Goal: Information Seeking & Learning: Learn about a topic

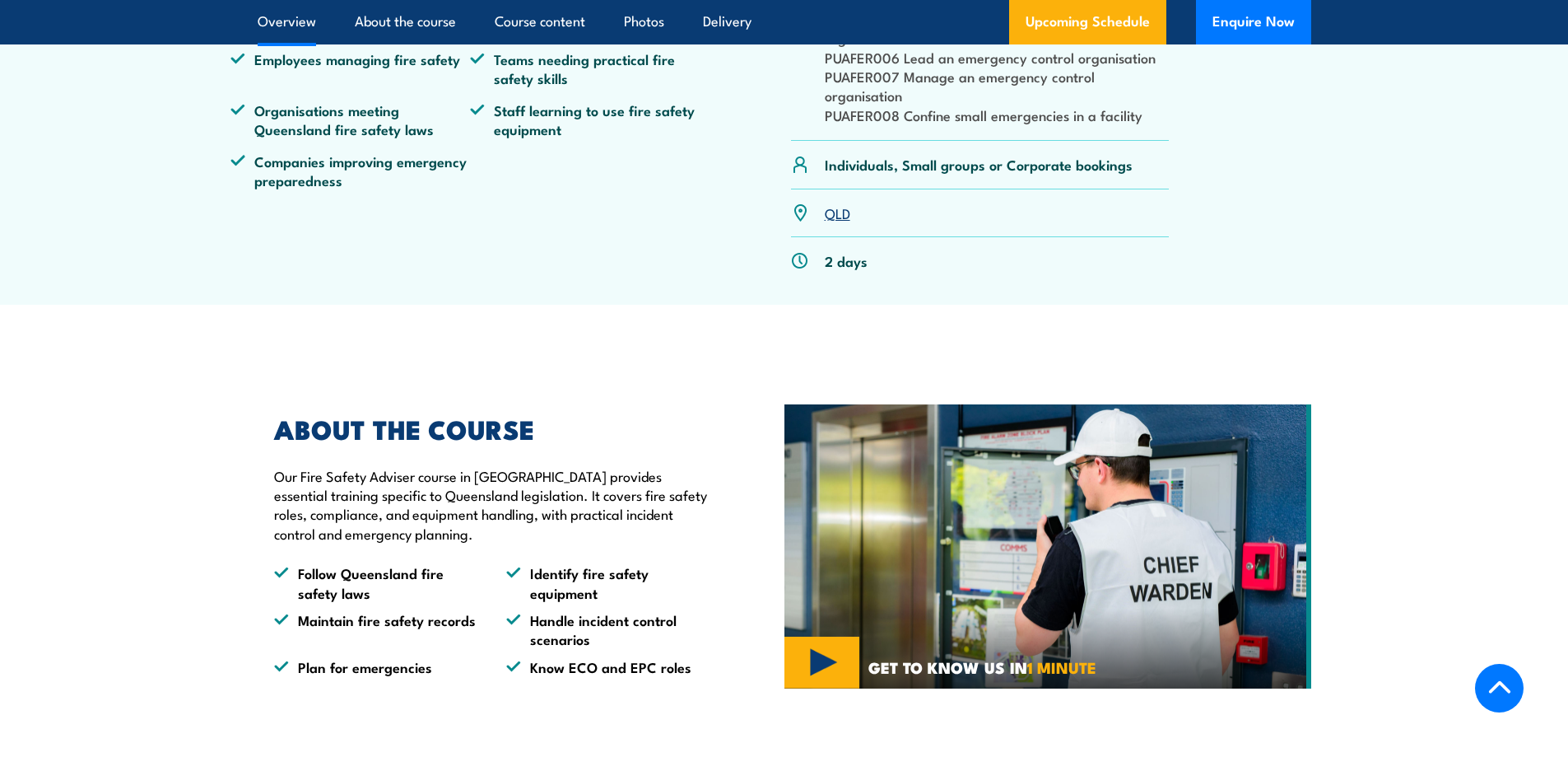
scroll to position [741, 0]
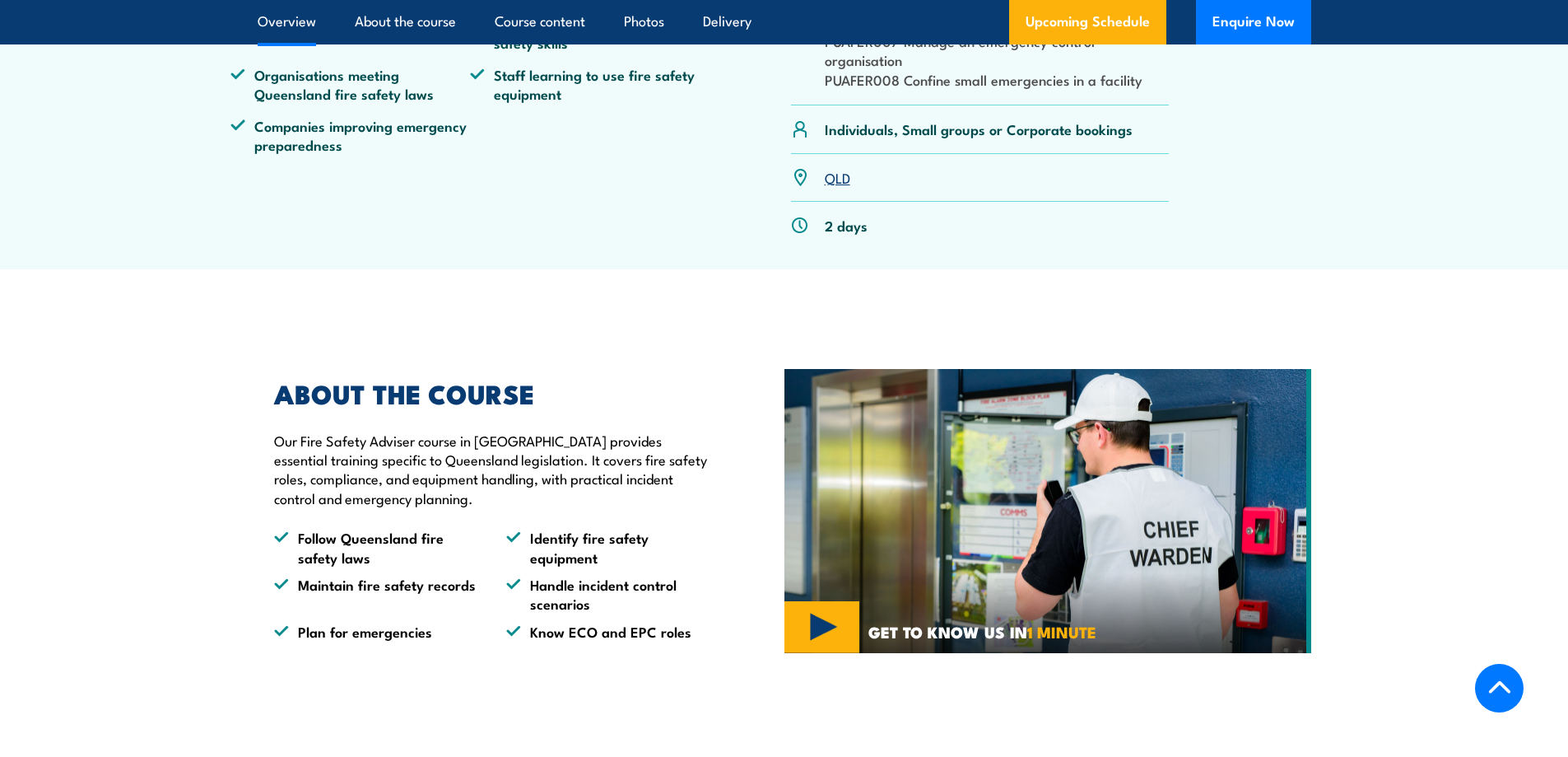
click at [836, 187] on link "QLD" at bounding box center [838, 176] width 26 height 19
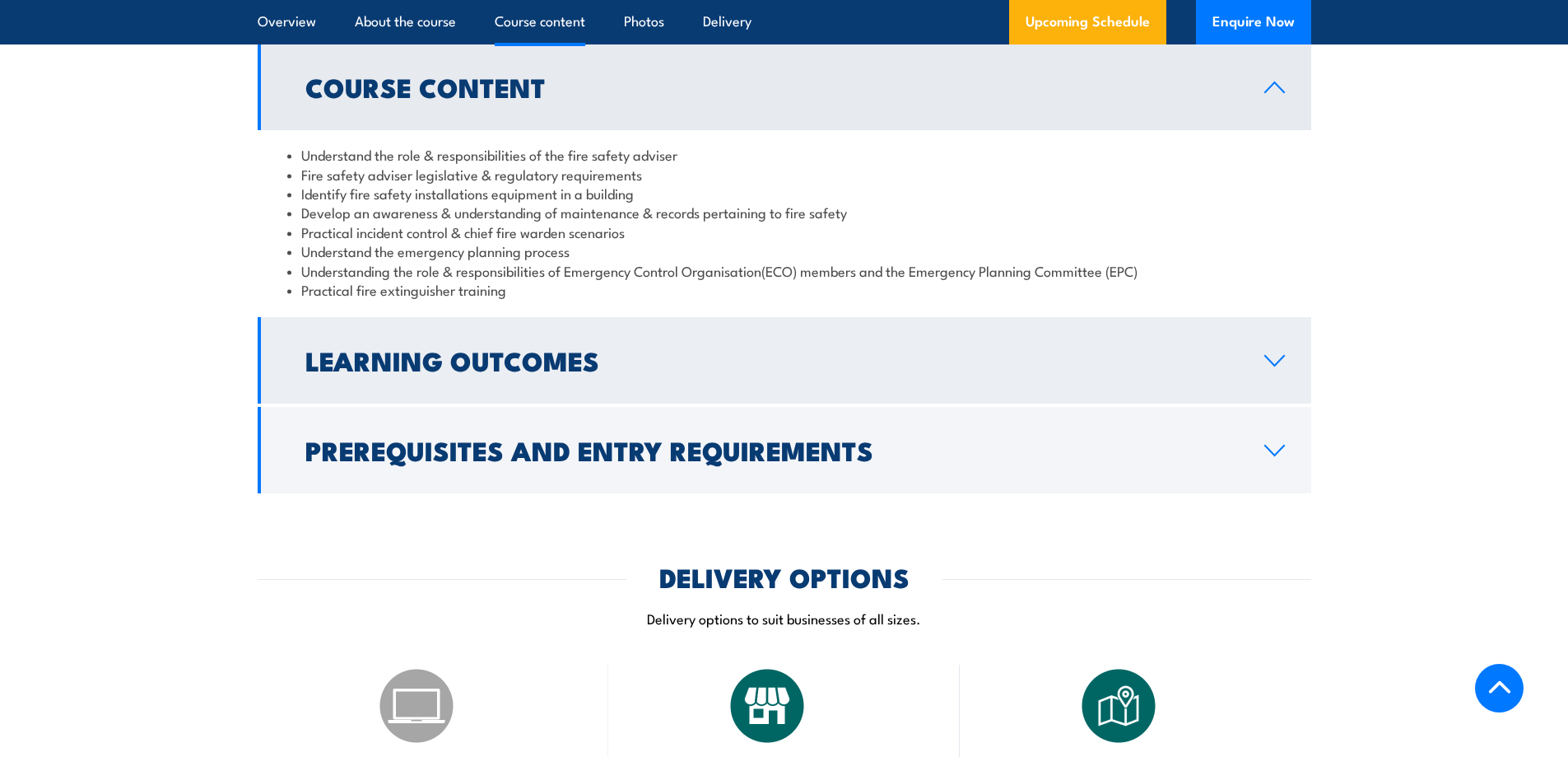
scroll to position [1560, 0]
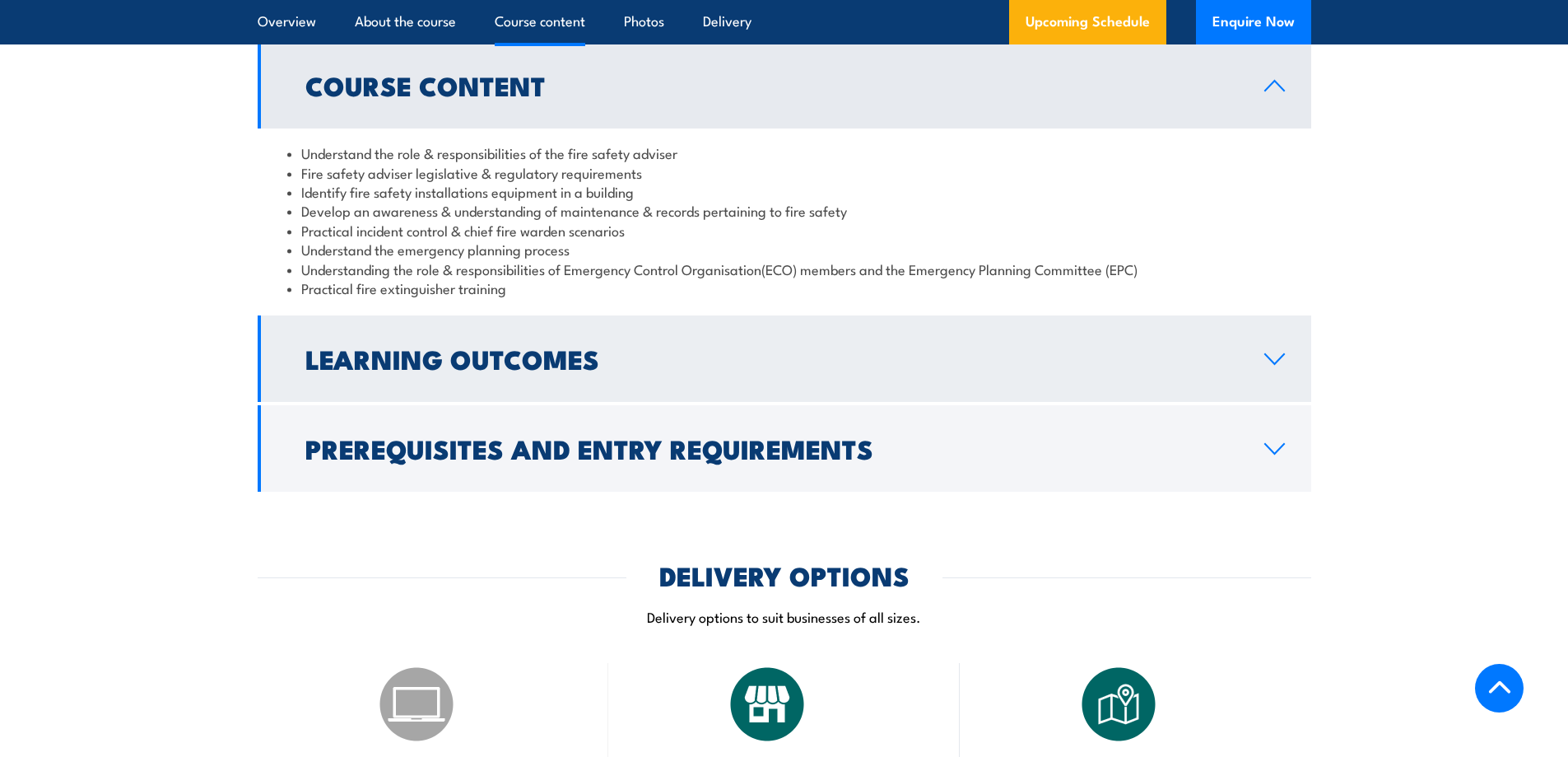
click at [1281, 366] on icon at bounding box center [1275, 359] width 22 height 13
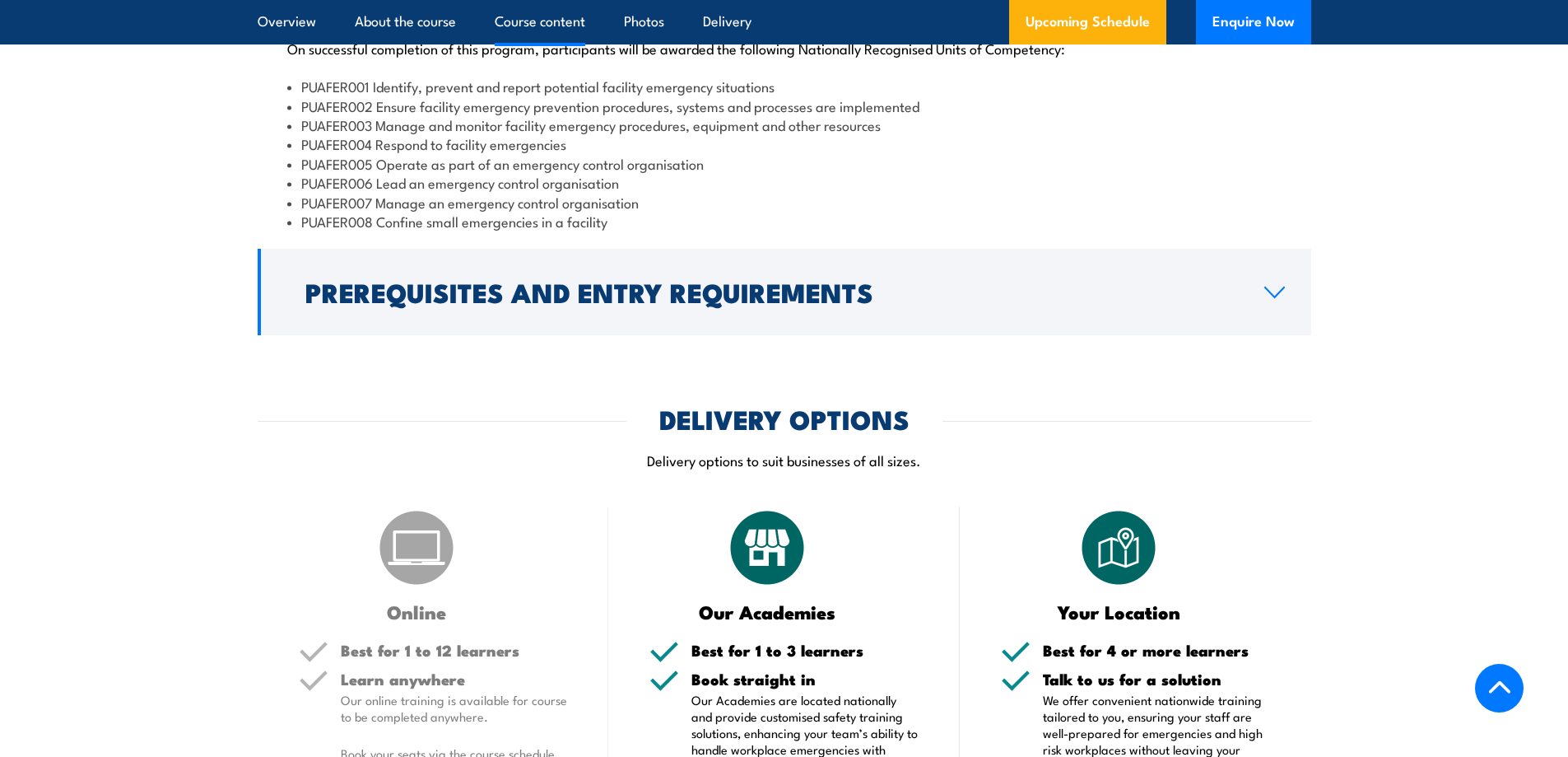
scroll to position [1808, 0]
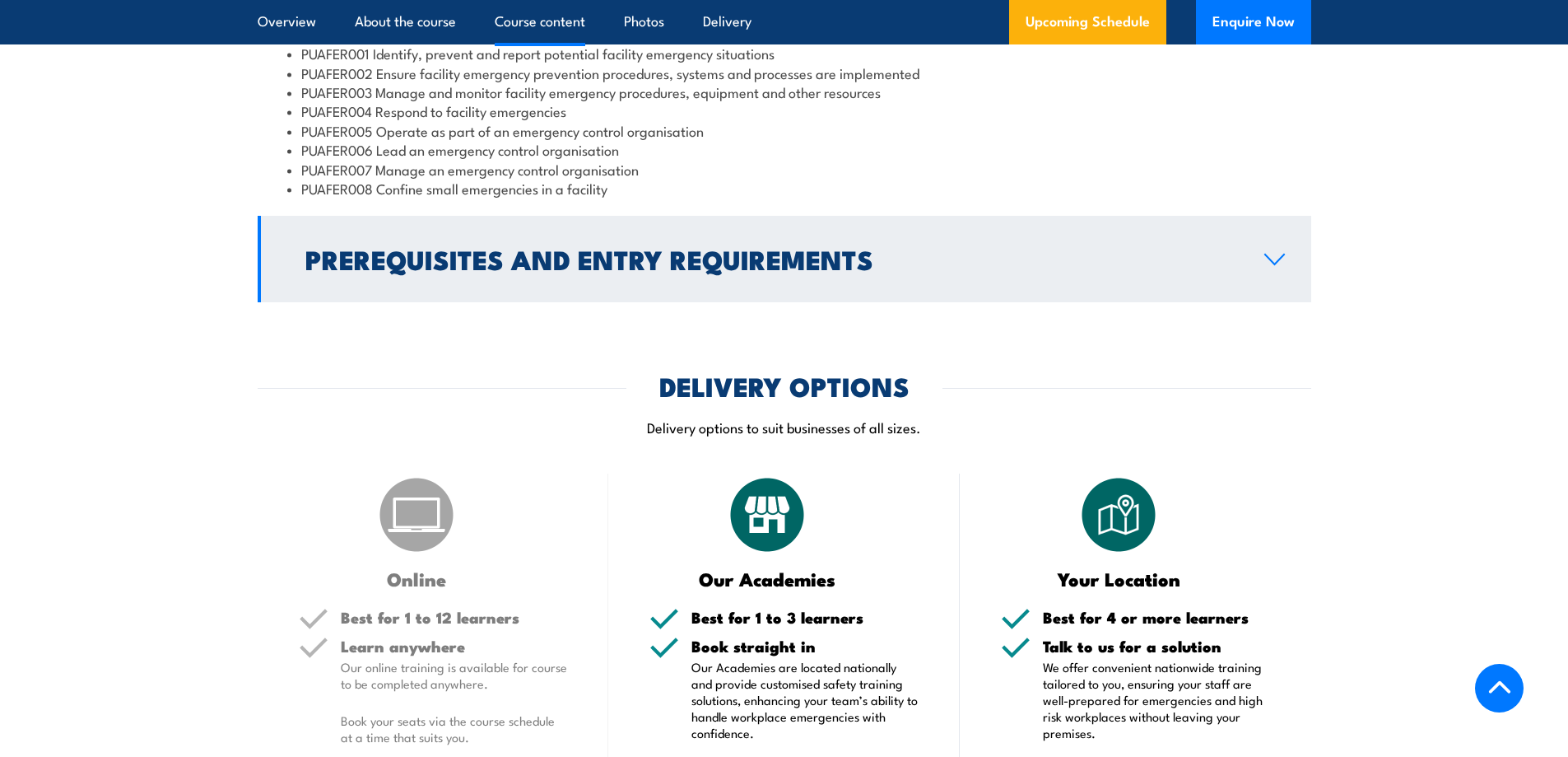
click at [1273, 264] on icon at bounding box center [1275, 259] width 19 height 10
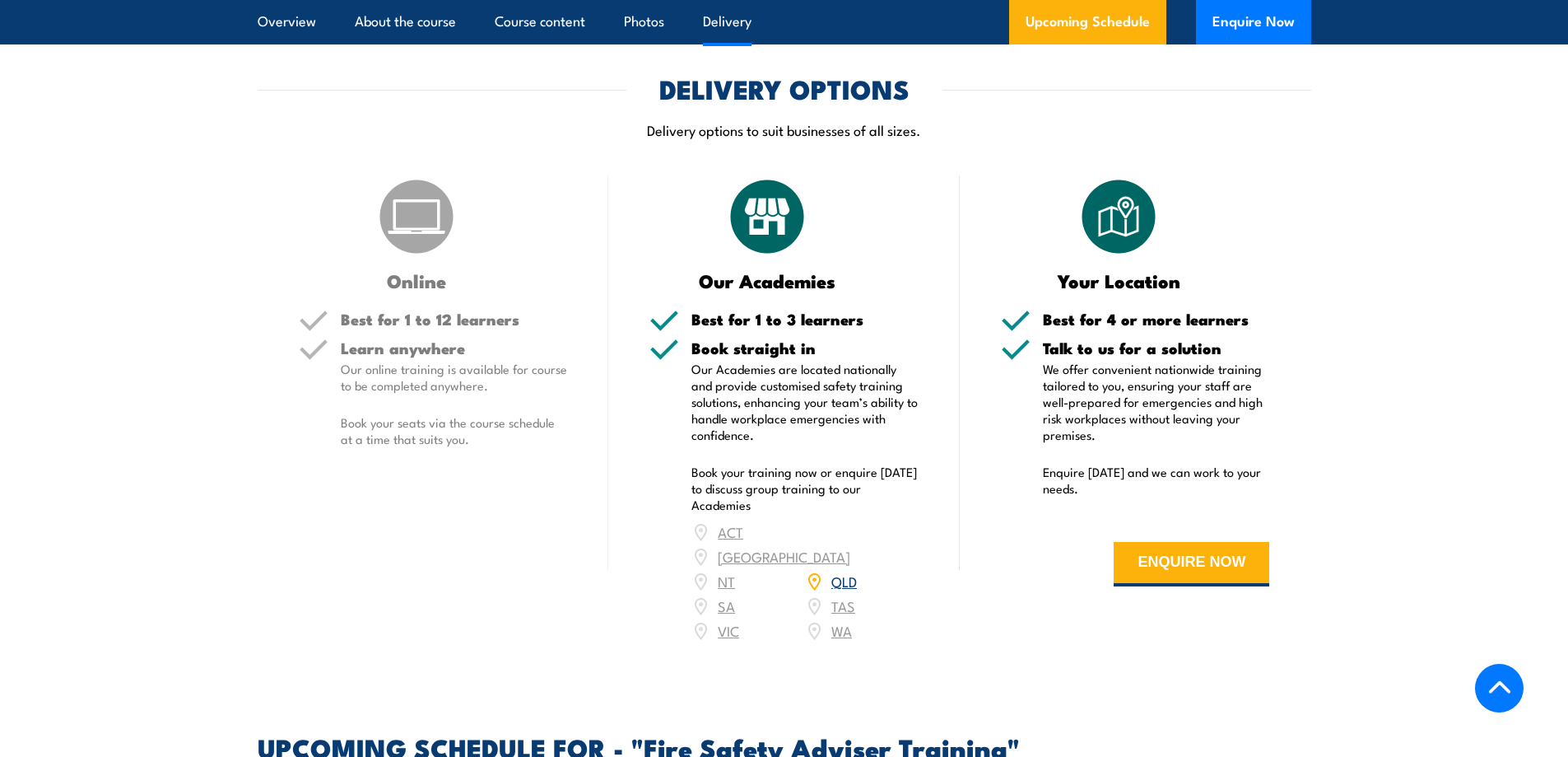
scroll to position [2137, 0]
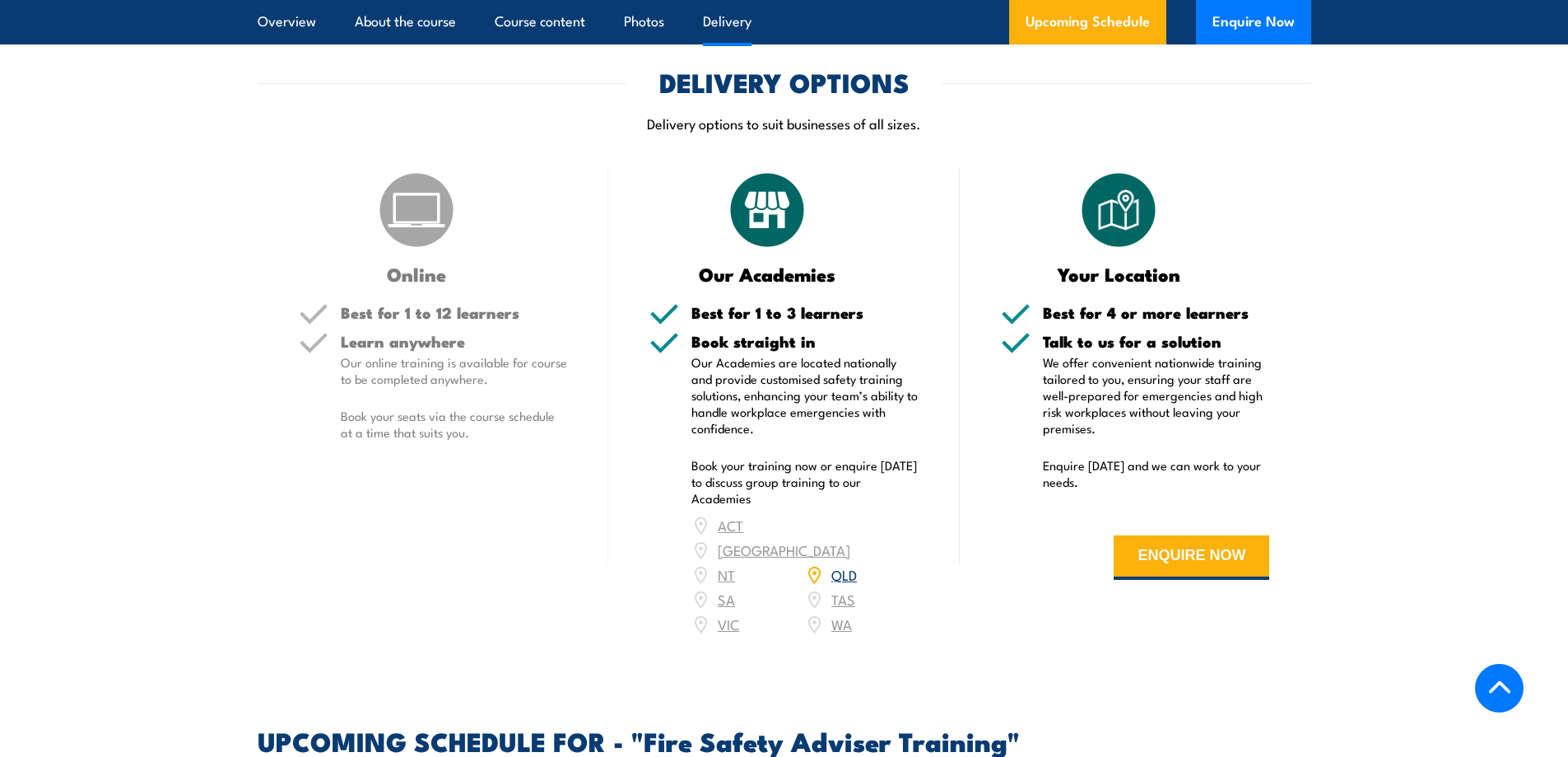
click at [846, 584] on link "QLD" at bounding box center [845, 573] width 26 height 19
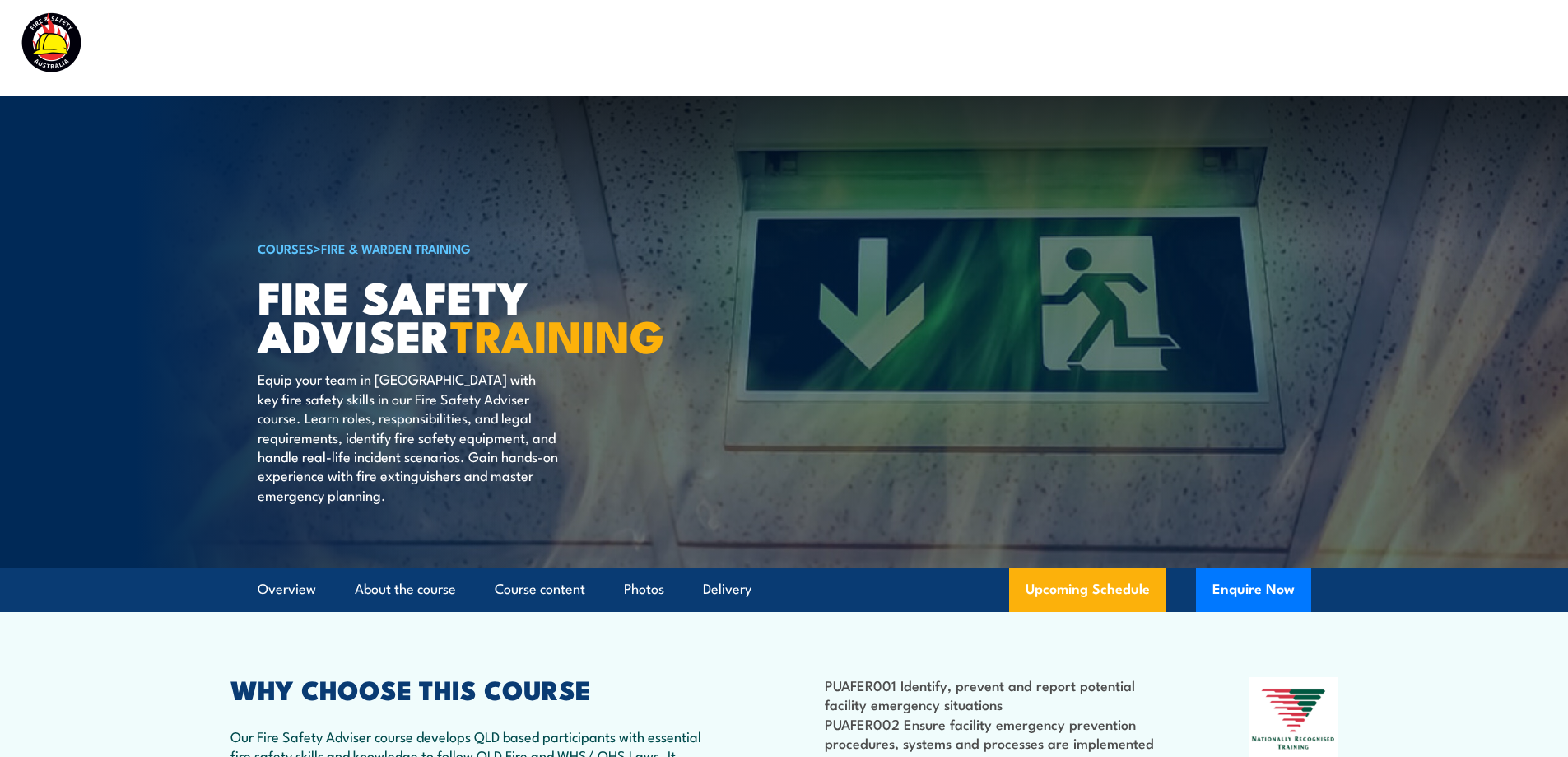
scroll to position [0, 0]
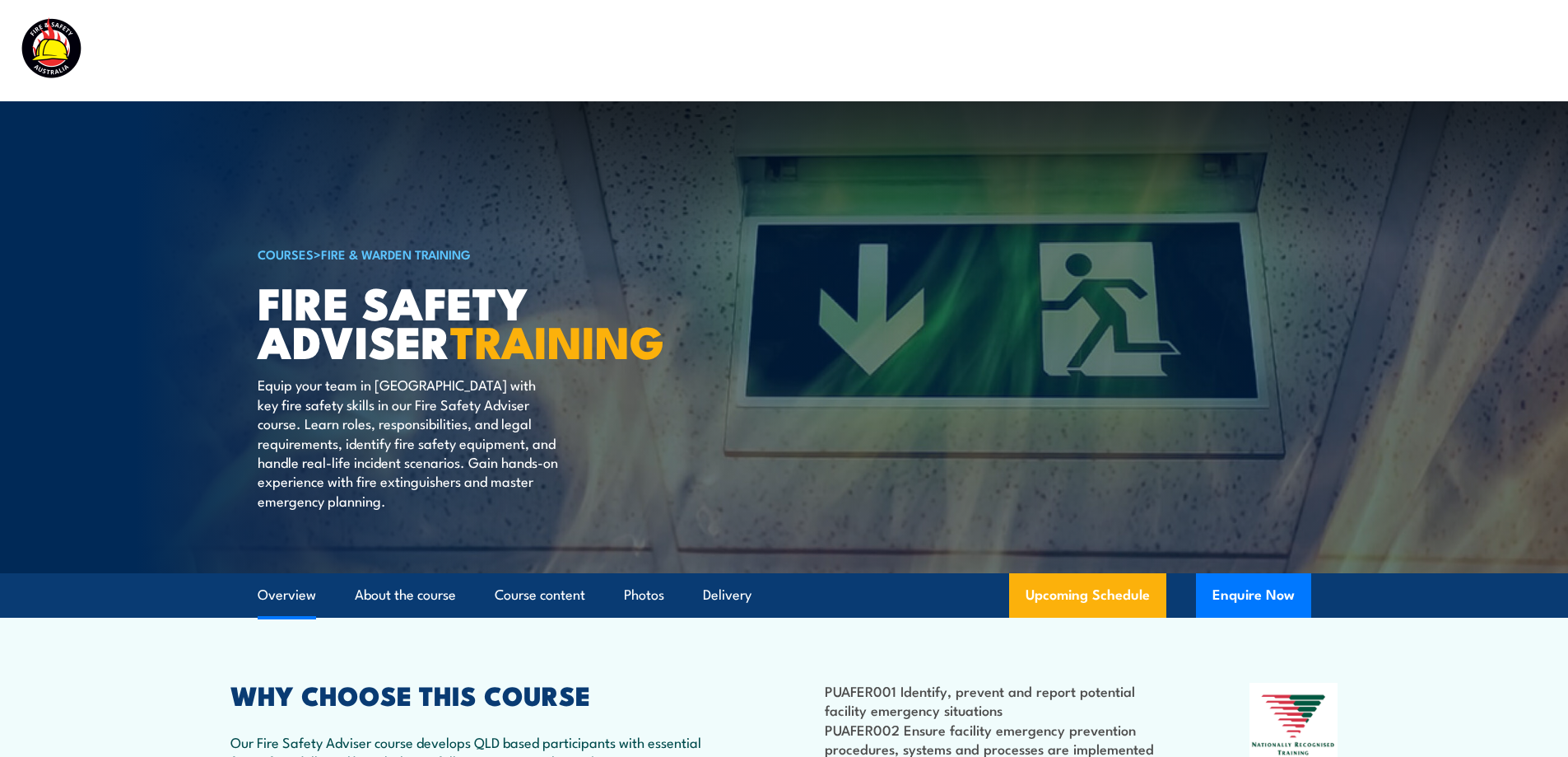
click at [275, 617] on link "Overview" at bounding box center [287, 595] width 58 height 44
click at [731, 617] on link "Delivery" at bounding box center [727, 595] width 48 height 44
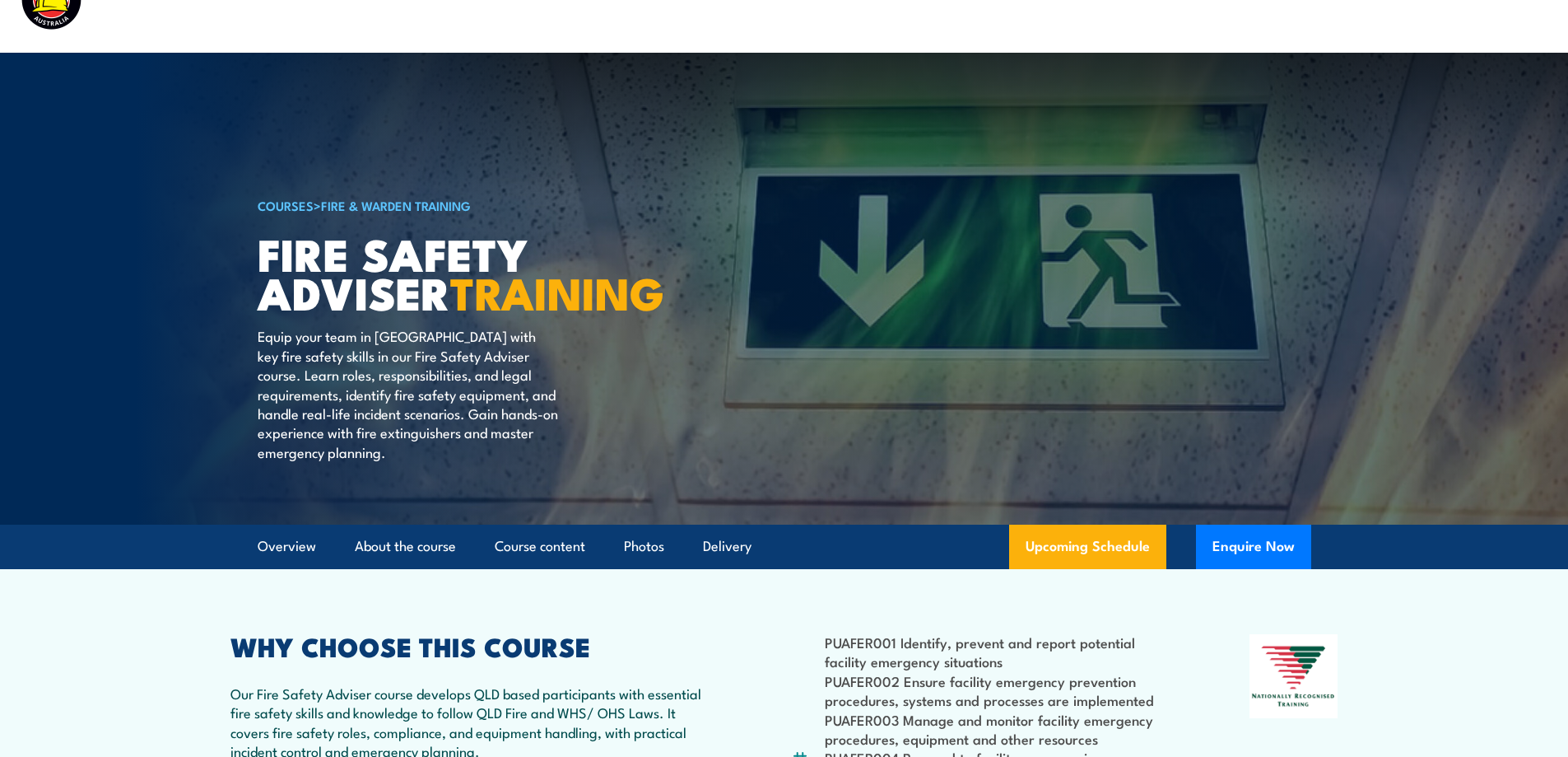
scroll to position [10, 0]
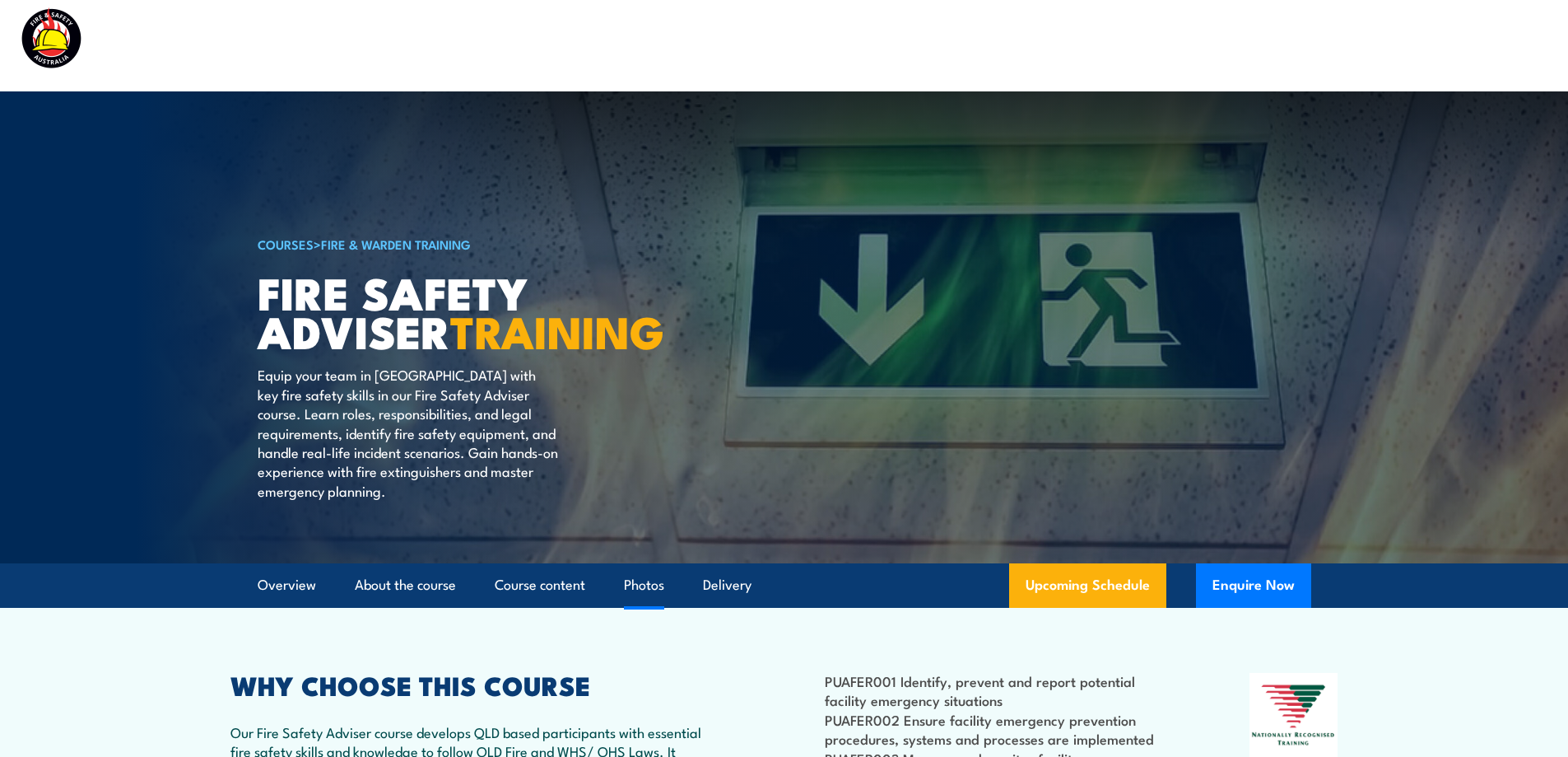
click at [654, 607] on link "Photos" at bounding box center [644, 584] width 41 height 44
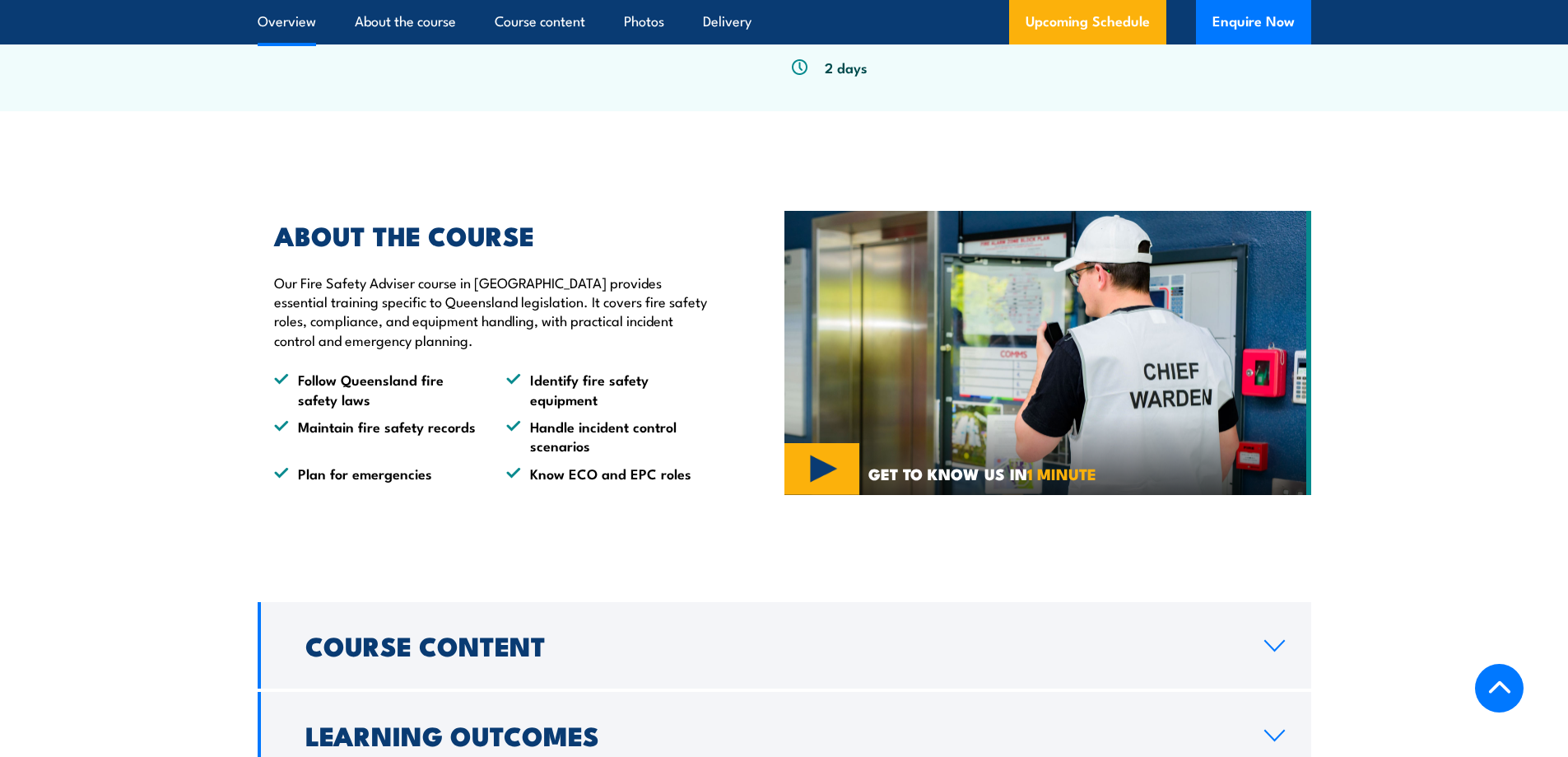
scroll to position [764, 0]
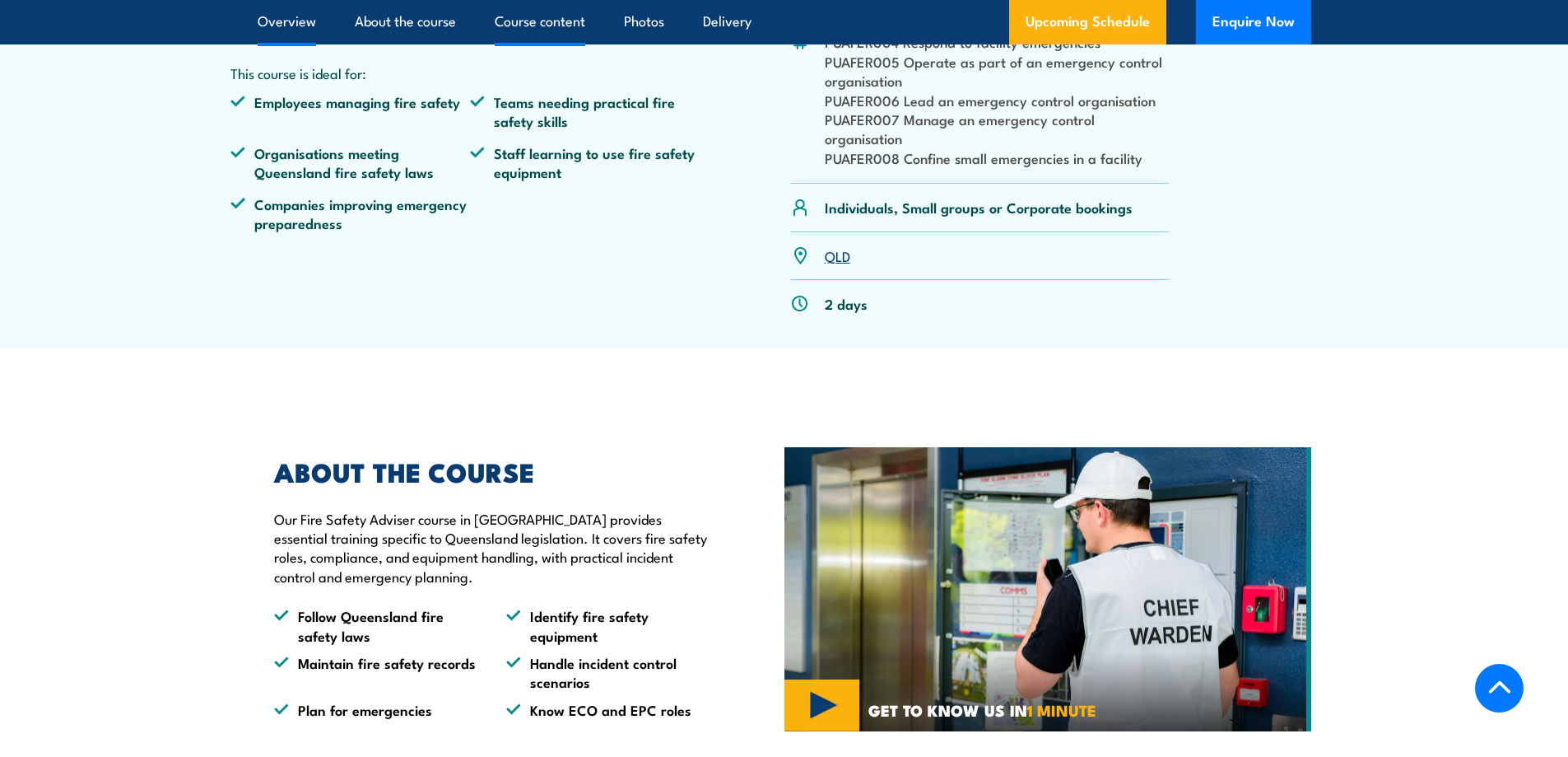
click at [555, 19] on link "Course content" at bounding box center [541, 21] width 91 height 44
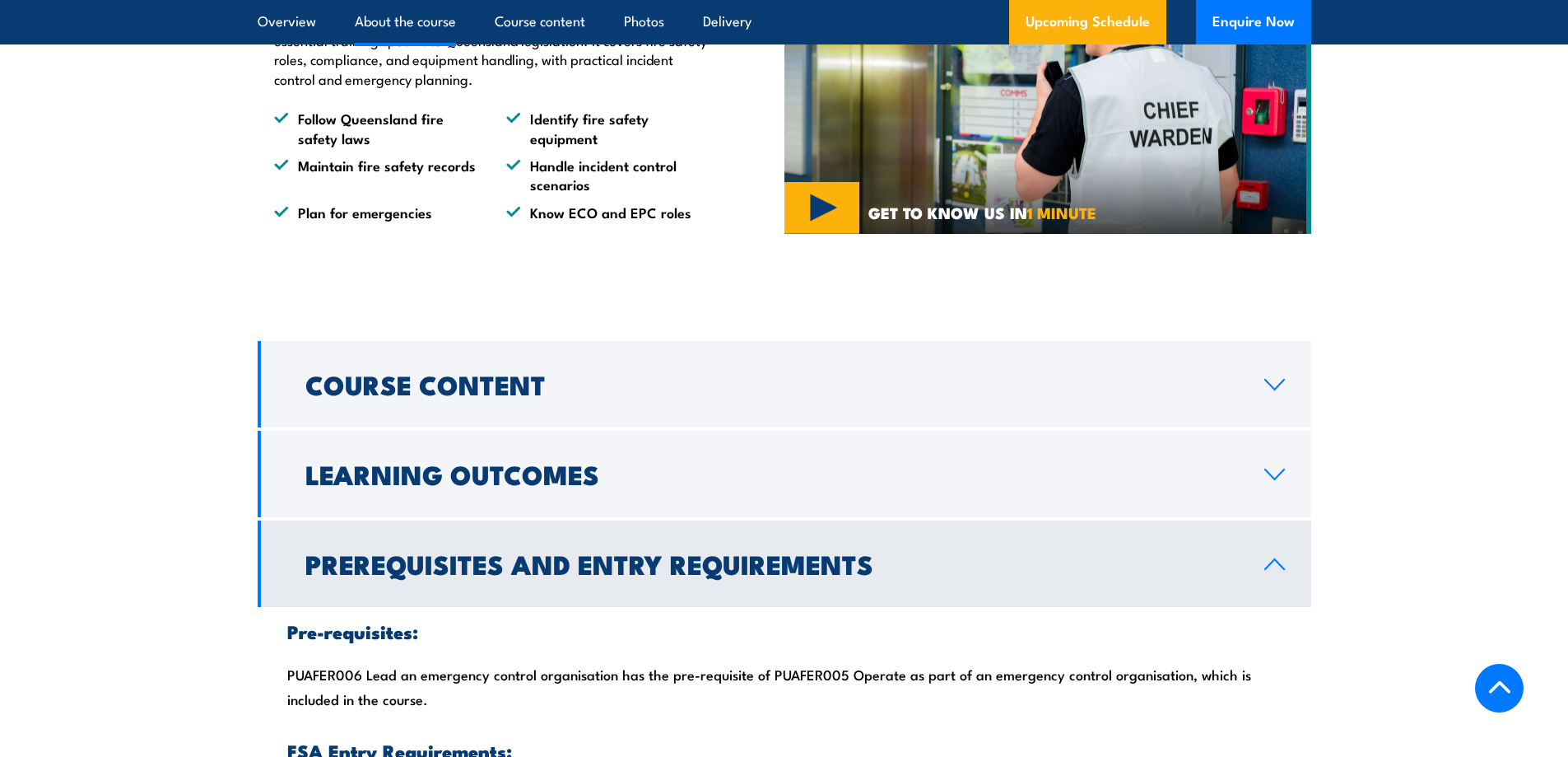
scroll to position [1290, 0]
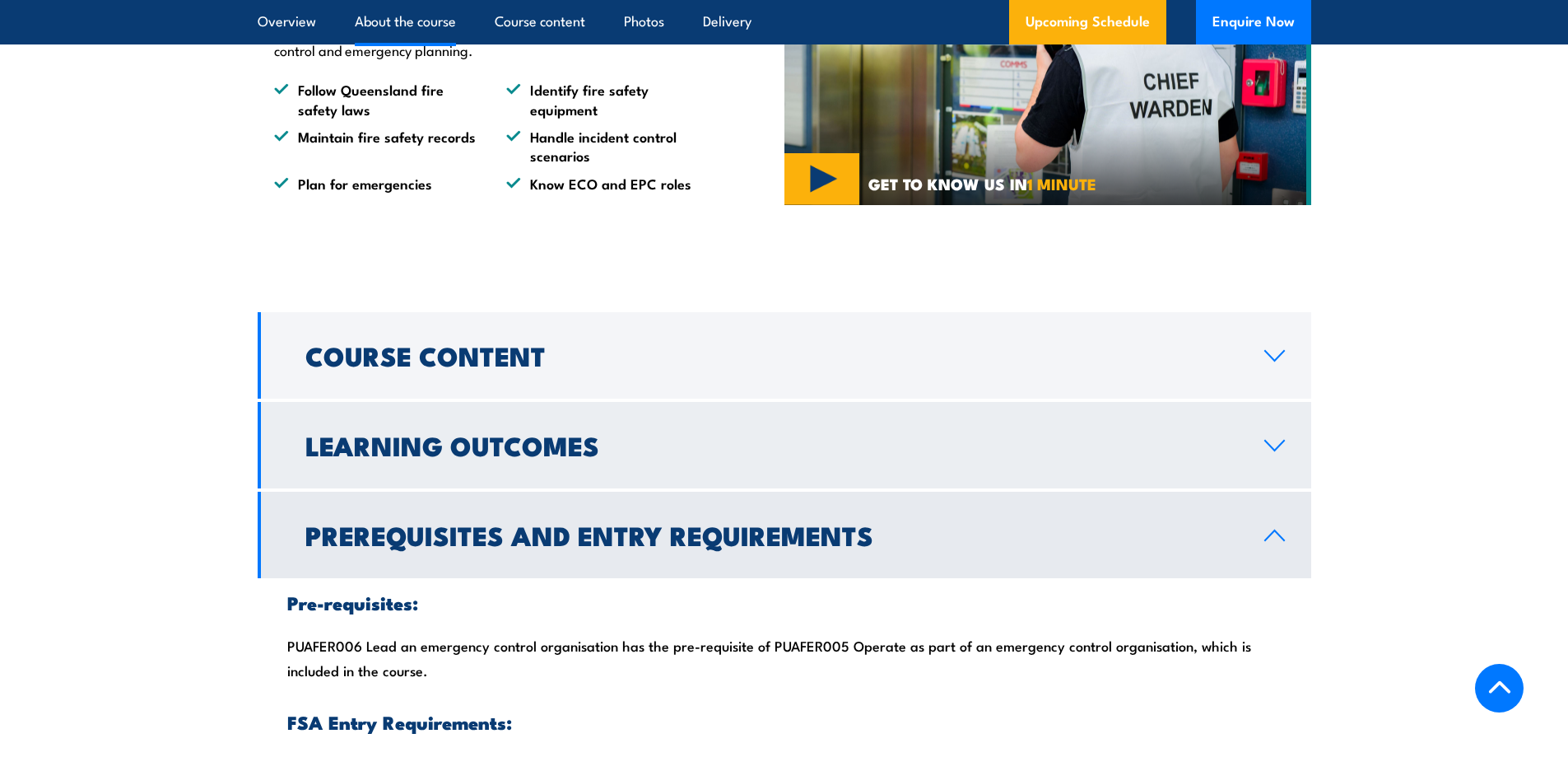
click at [1272, 452] on icon at bounding box center [1275, 445] width 22 height 13
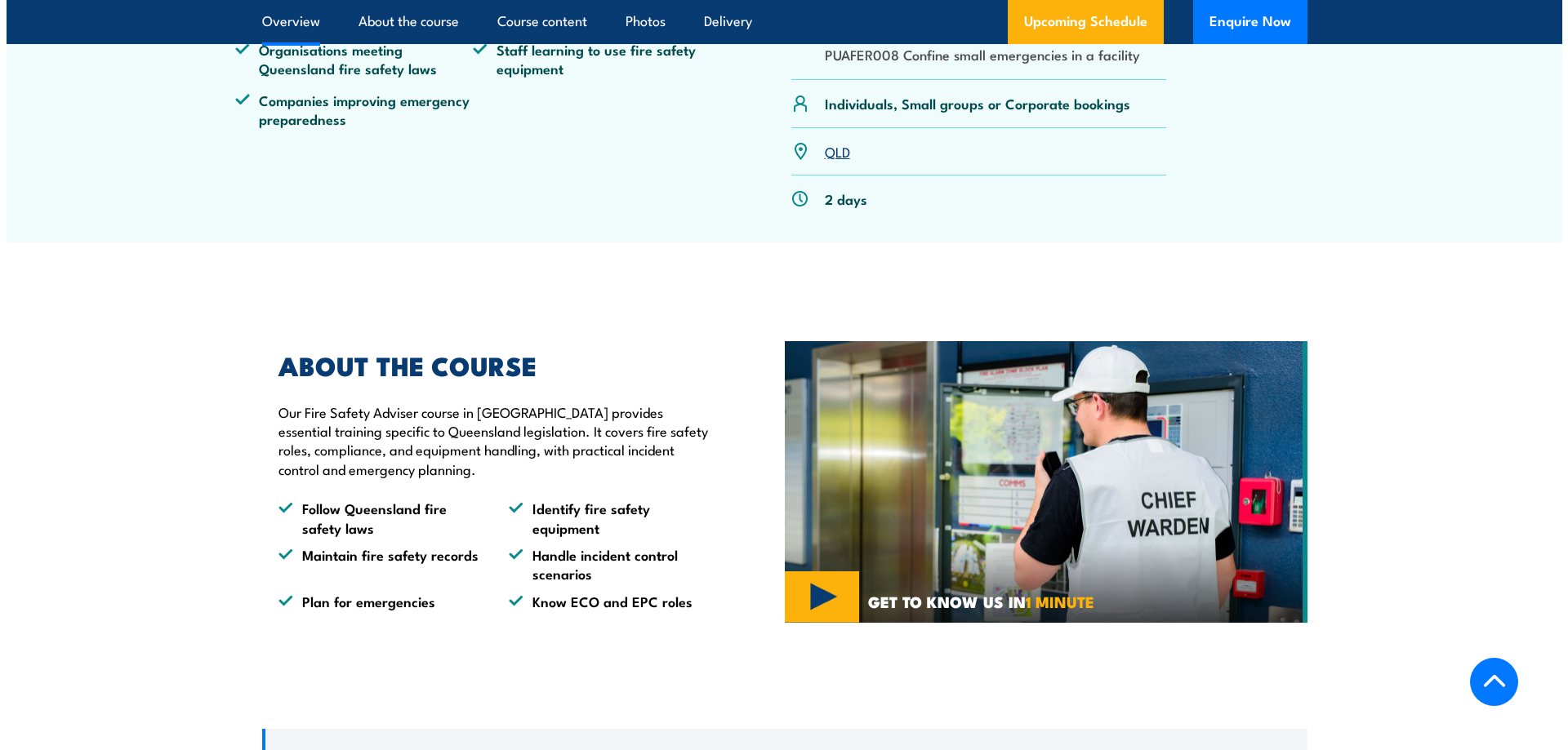
scroll to position [862, 0]
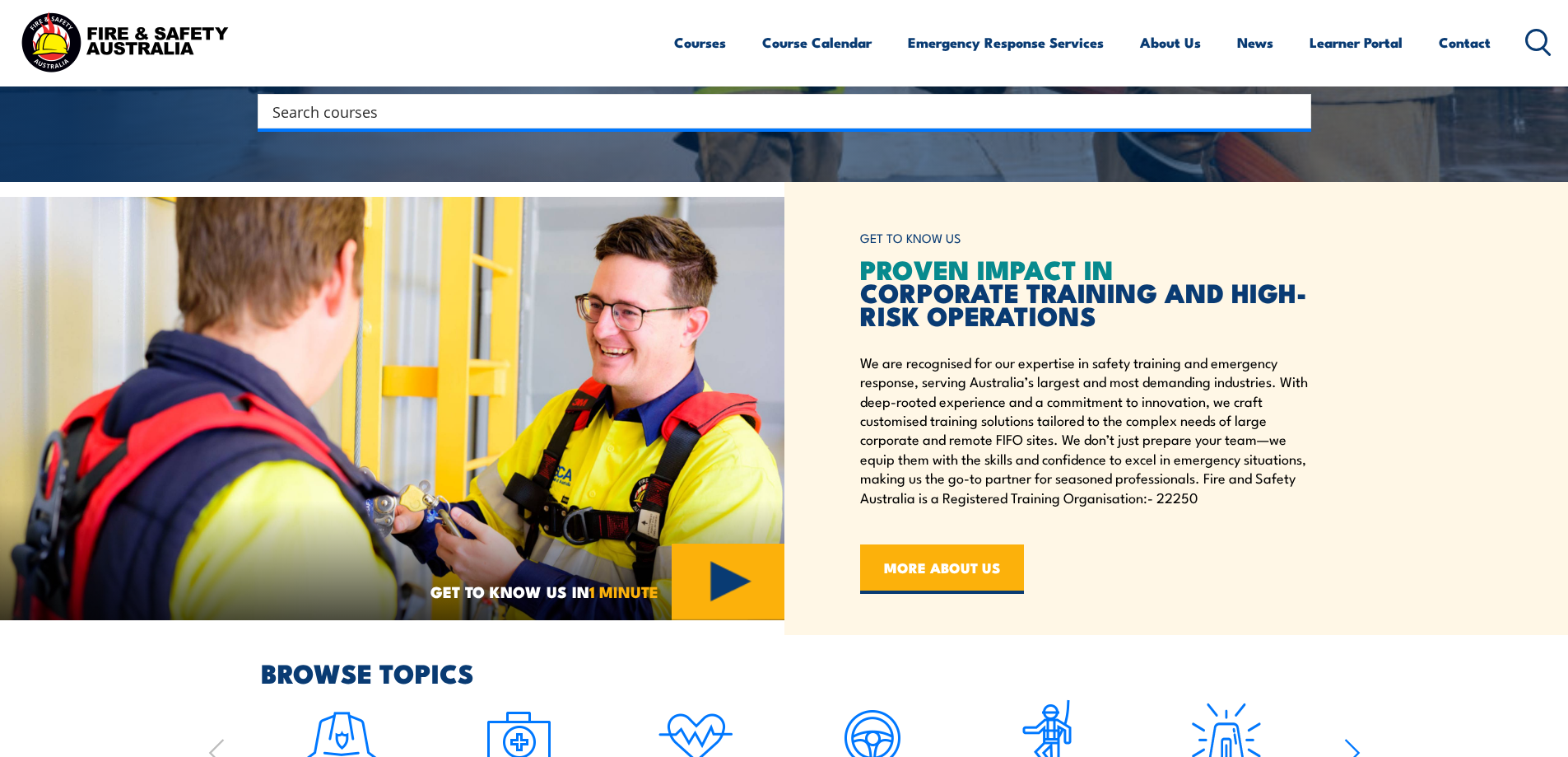
scroll to position [247, 0]
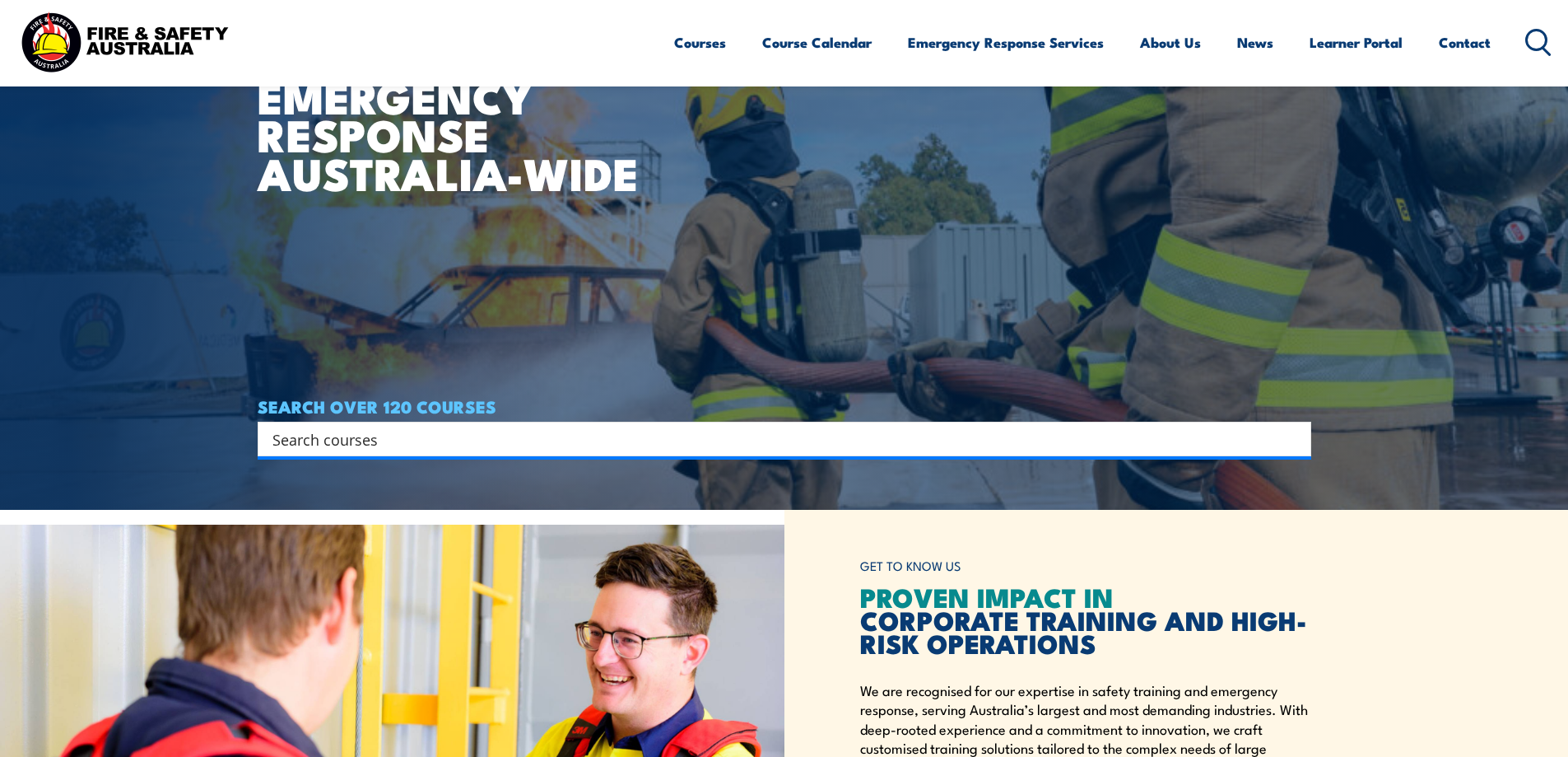
click at [291, 432] on input "Search input" at bounding box center [773, 439] width 1002 height 25
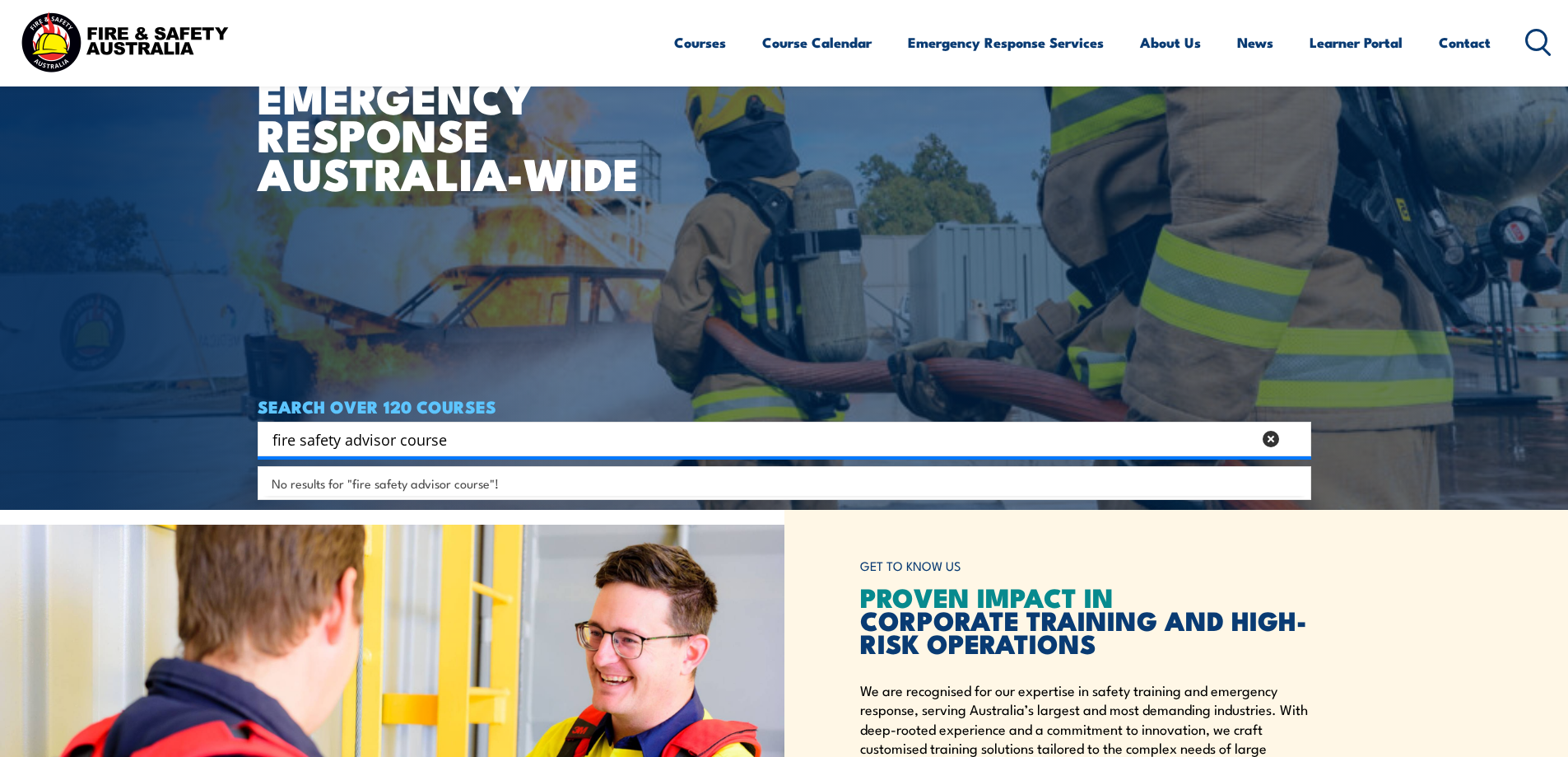
type input "fire safety advisor course"
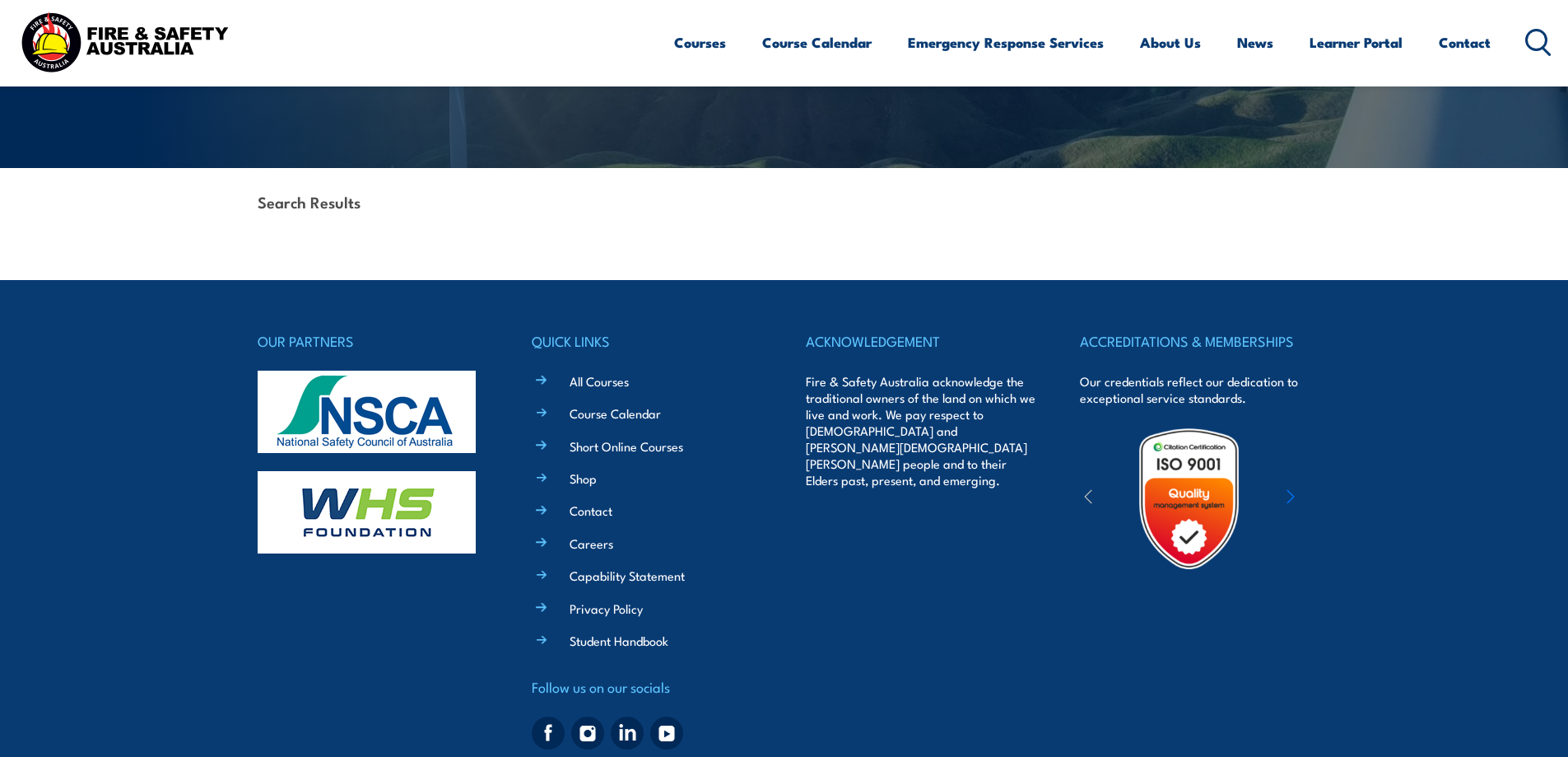
scroll to position [329, 0]
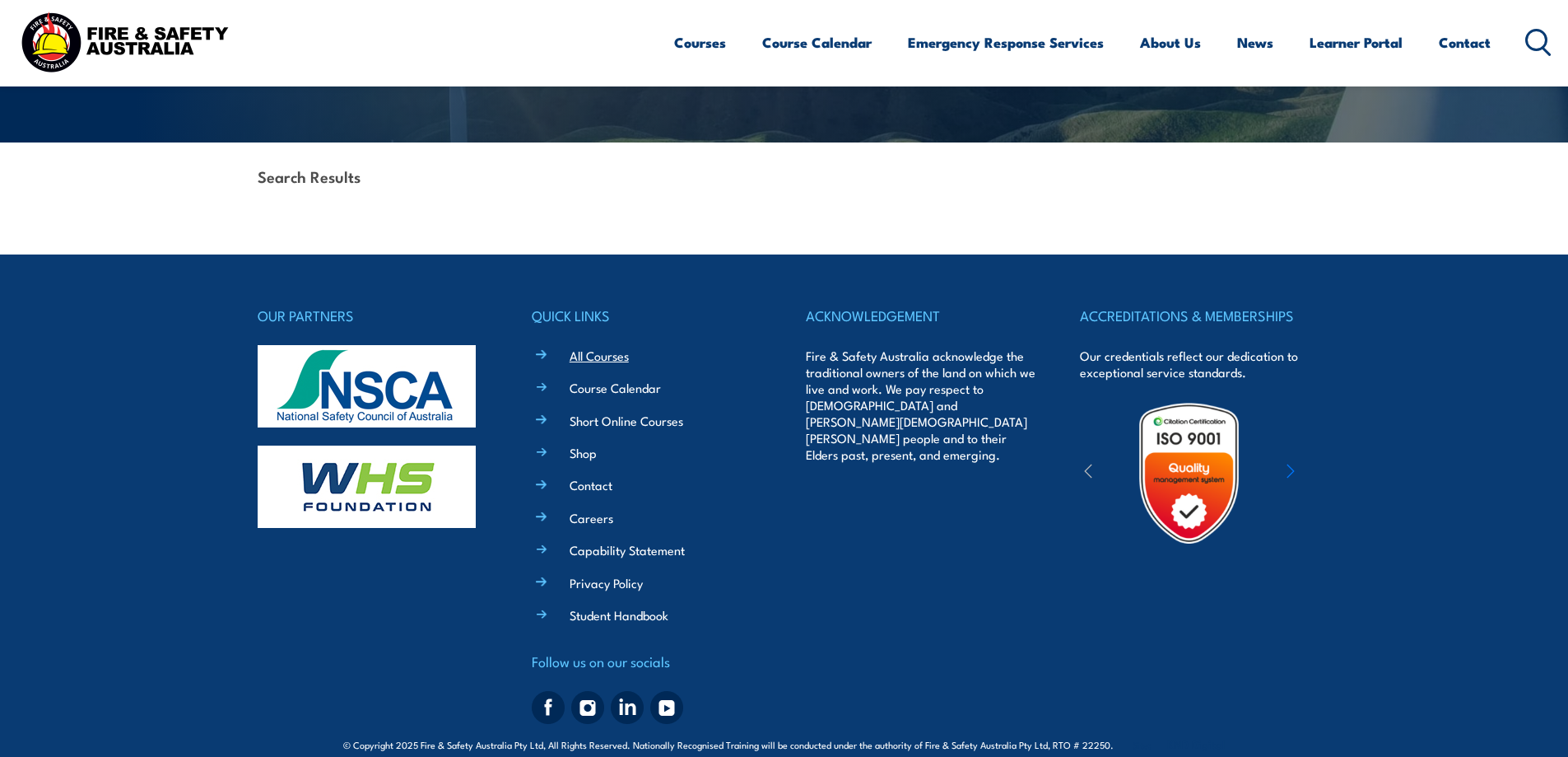
click at [611, 353] on link "All Courses" at bounding box center [599, 355] width 59 height 18
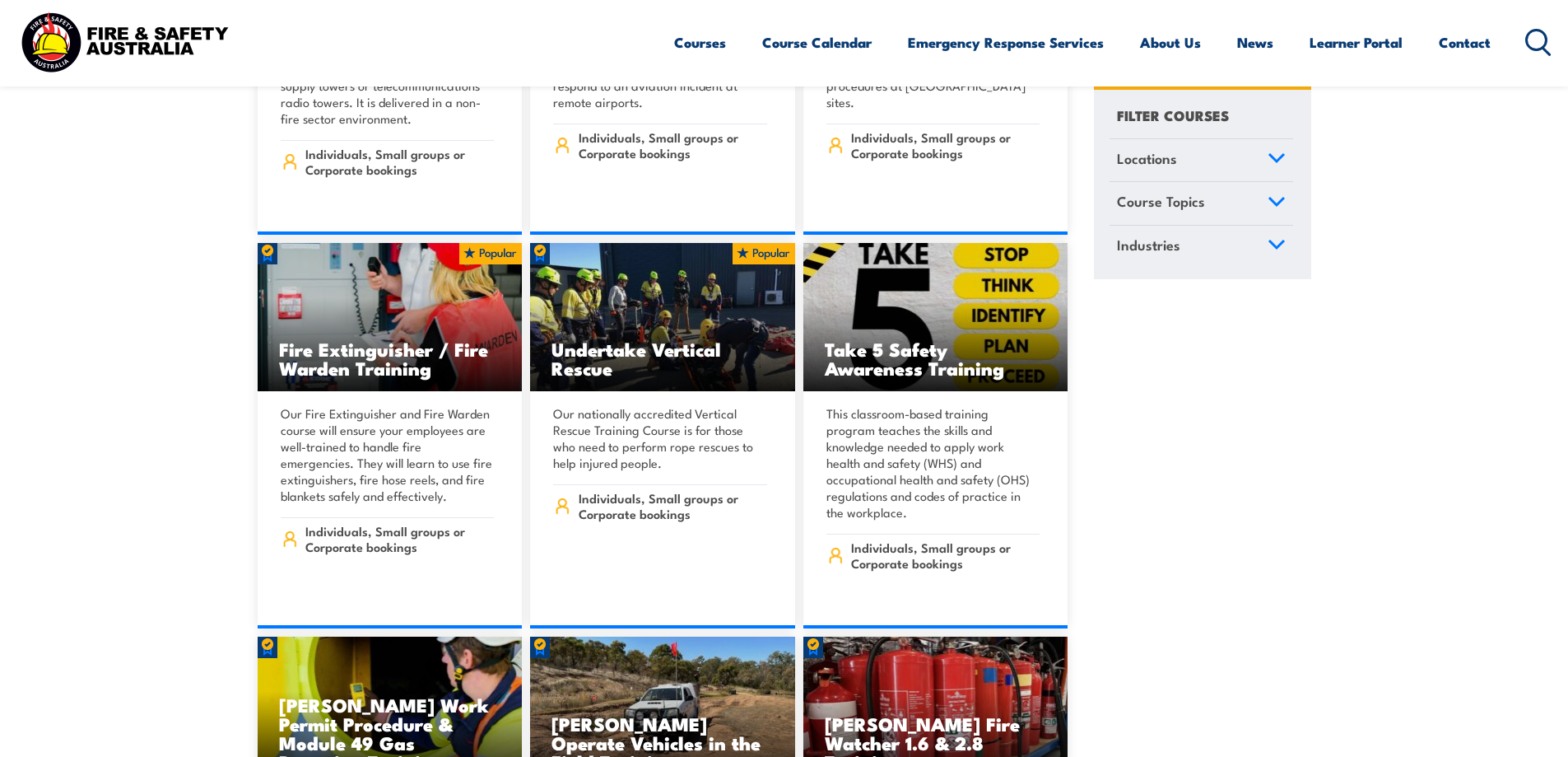
scroll to position [4942, 0]
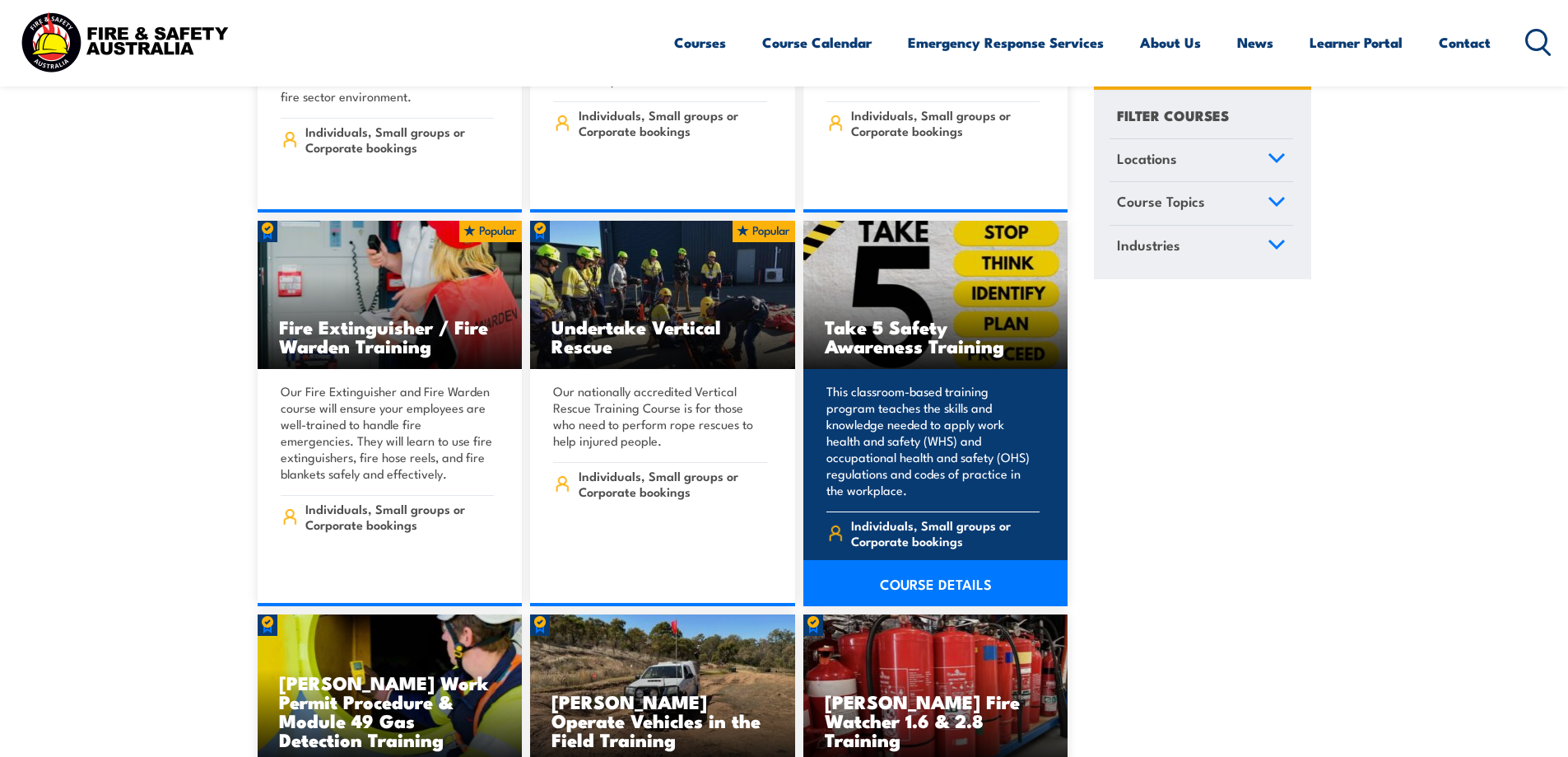
click at [940, 560] on link "COURSE DETAILS" at bounding box center [936, 584] width 265 height 46
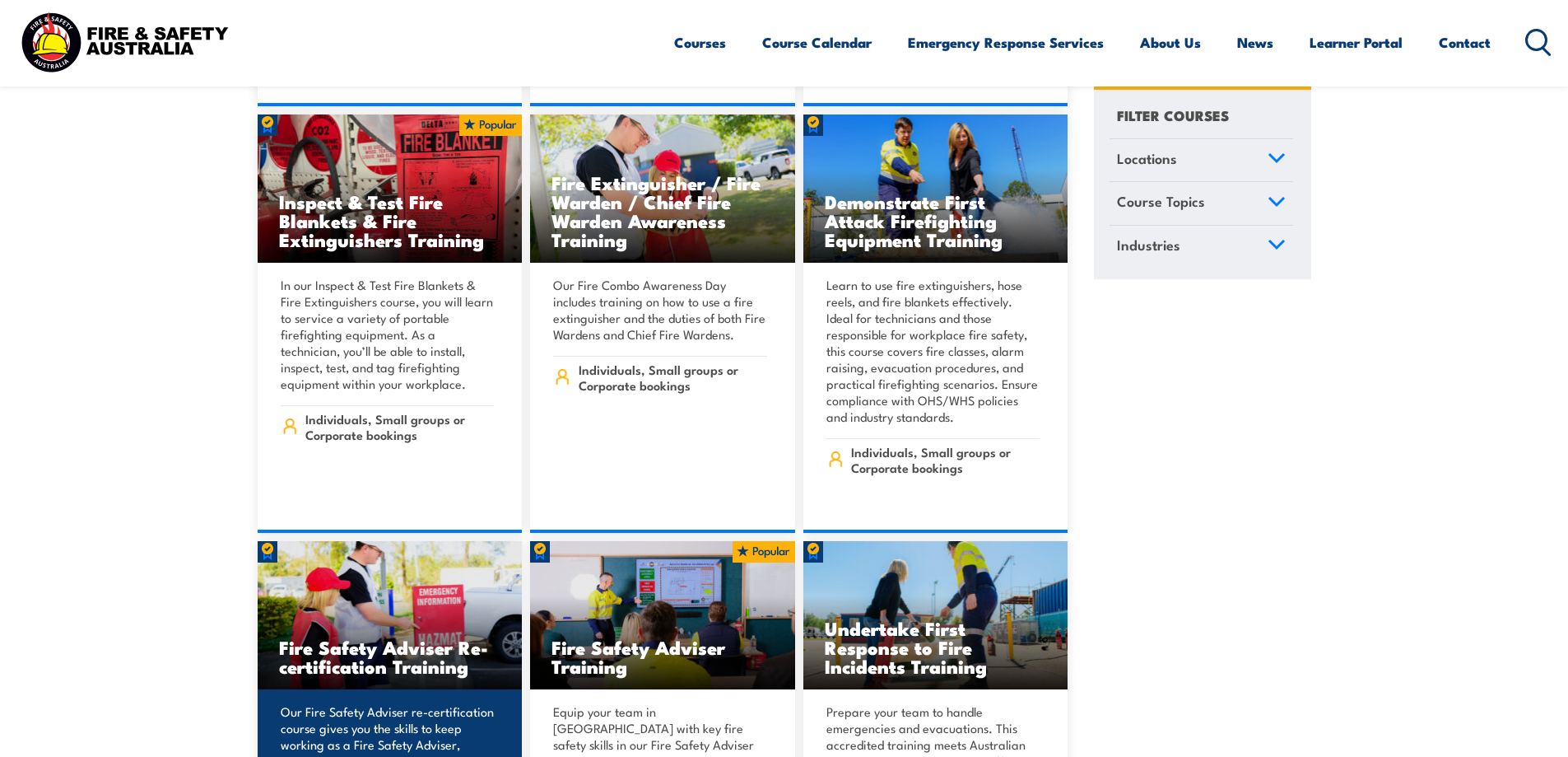
scroll to position [17872, 0]
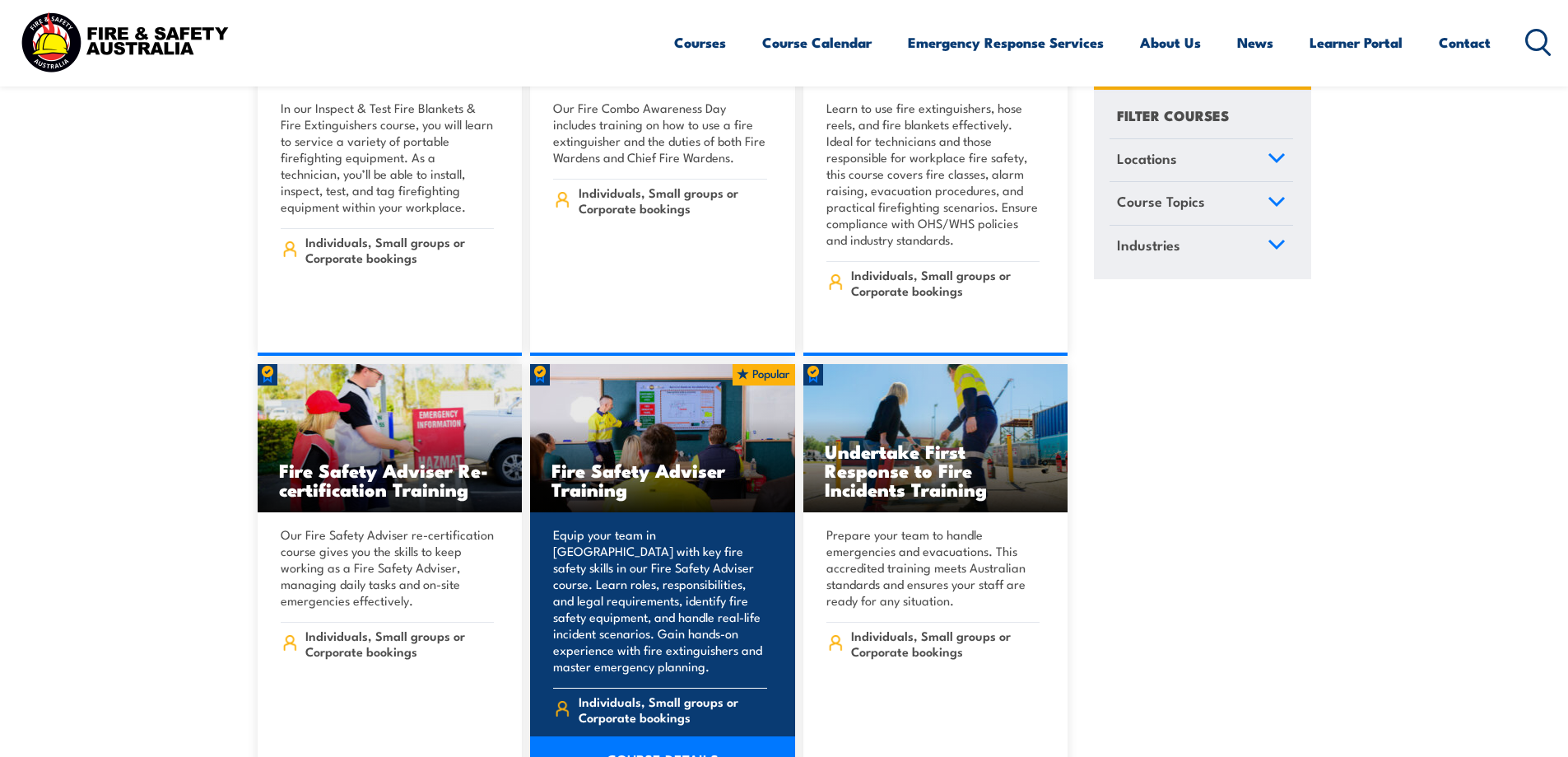
click at [649, 364] on img at bounding box center [663, 438] width 265 height 148
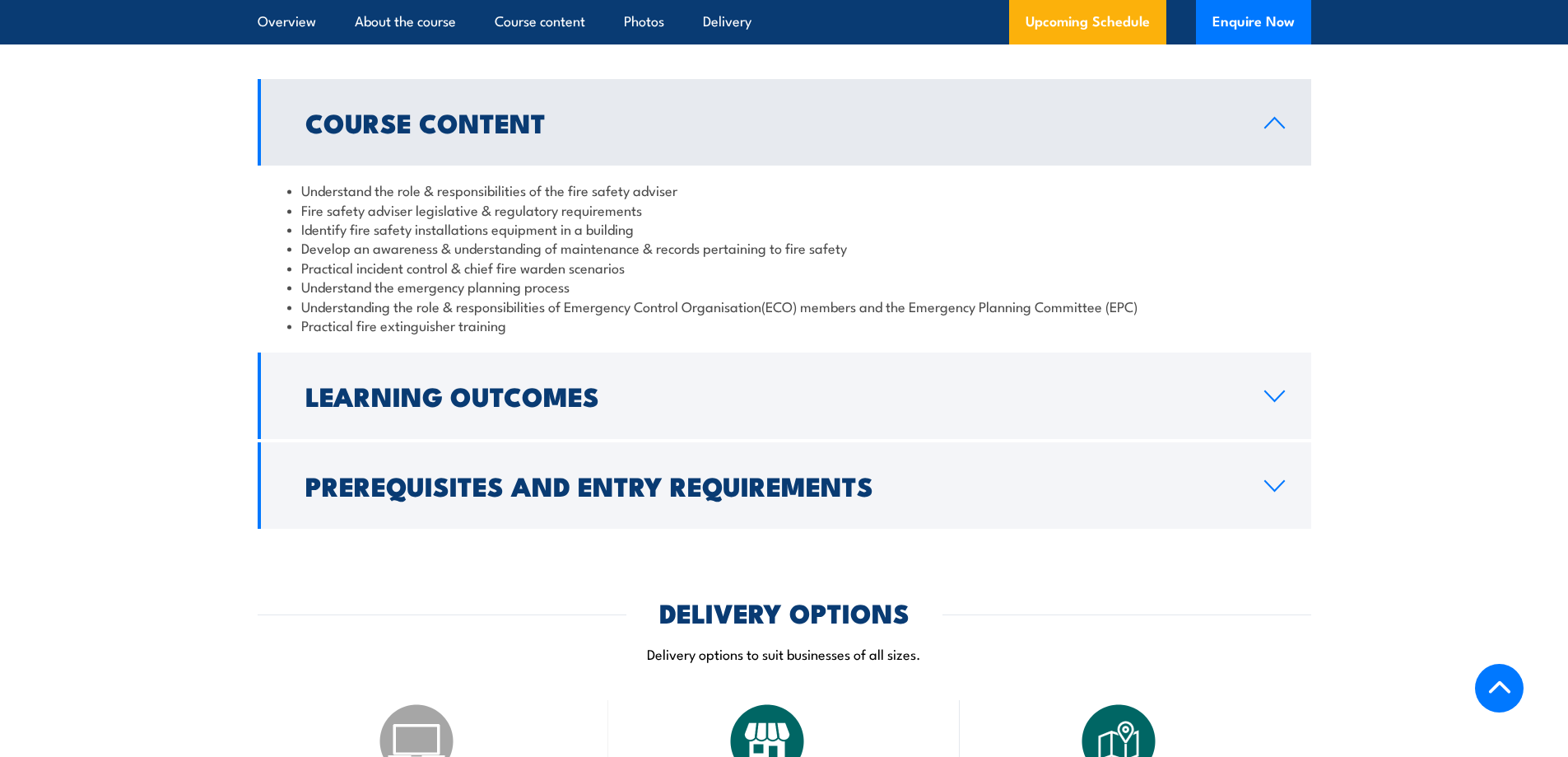
scroll to position [1482, 0]
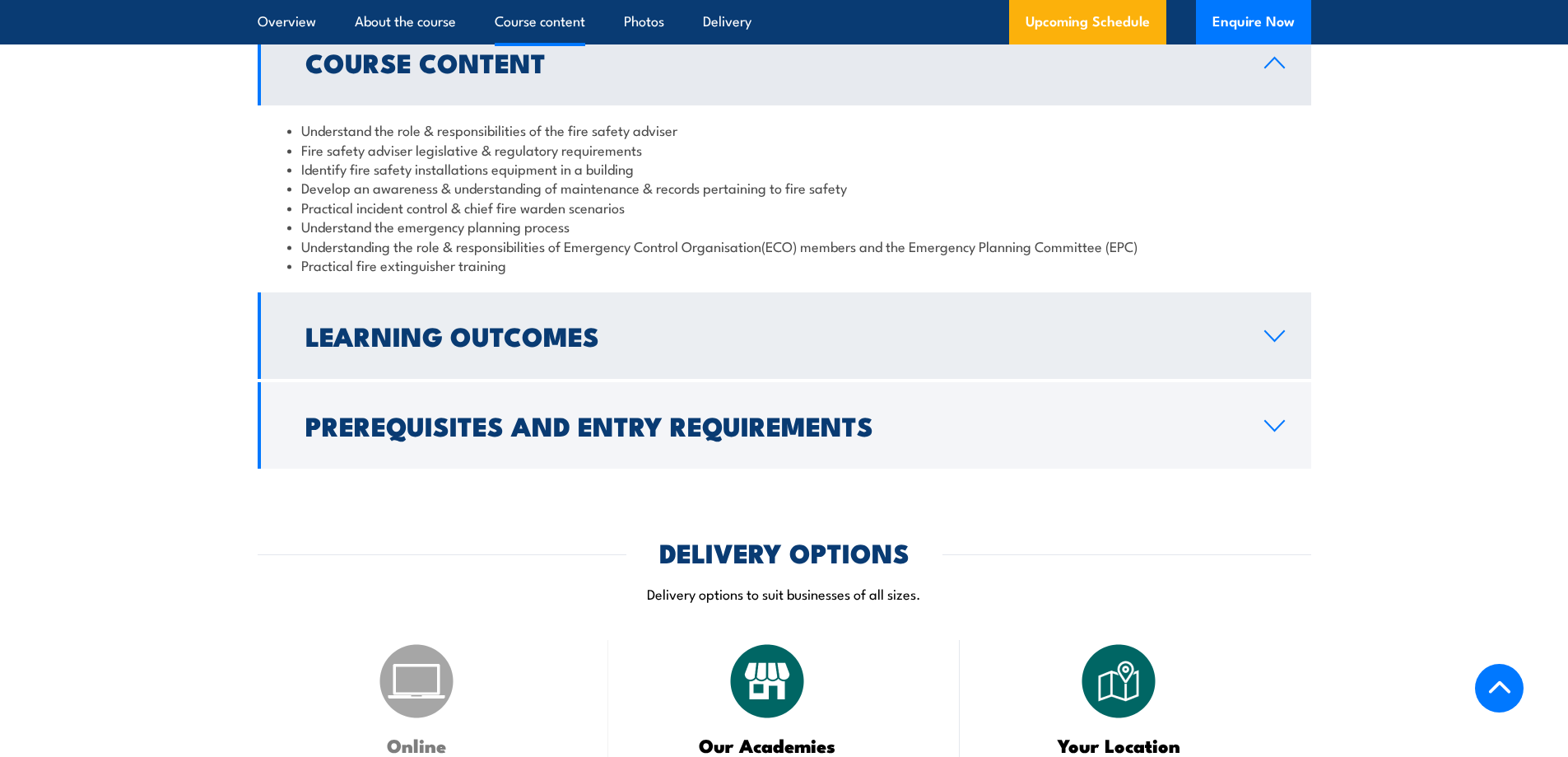
click at [1279, 341] on icon at bounding box center [1275, 336] width 19 height 10
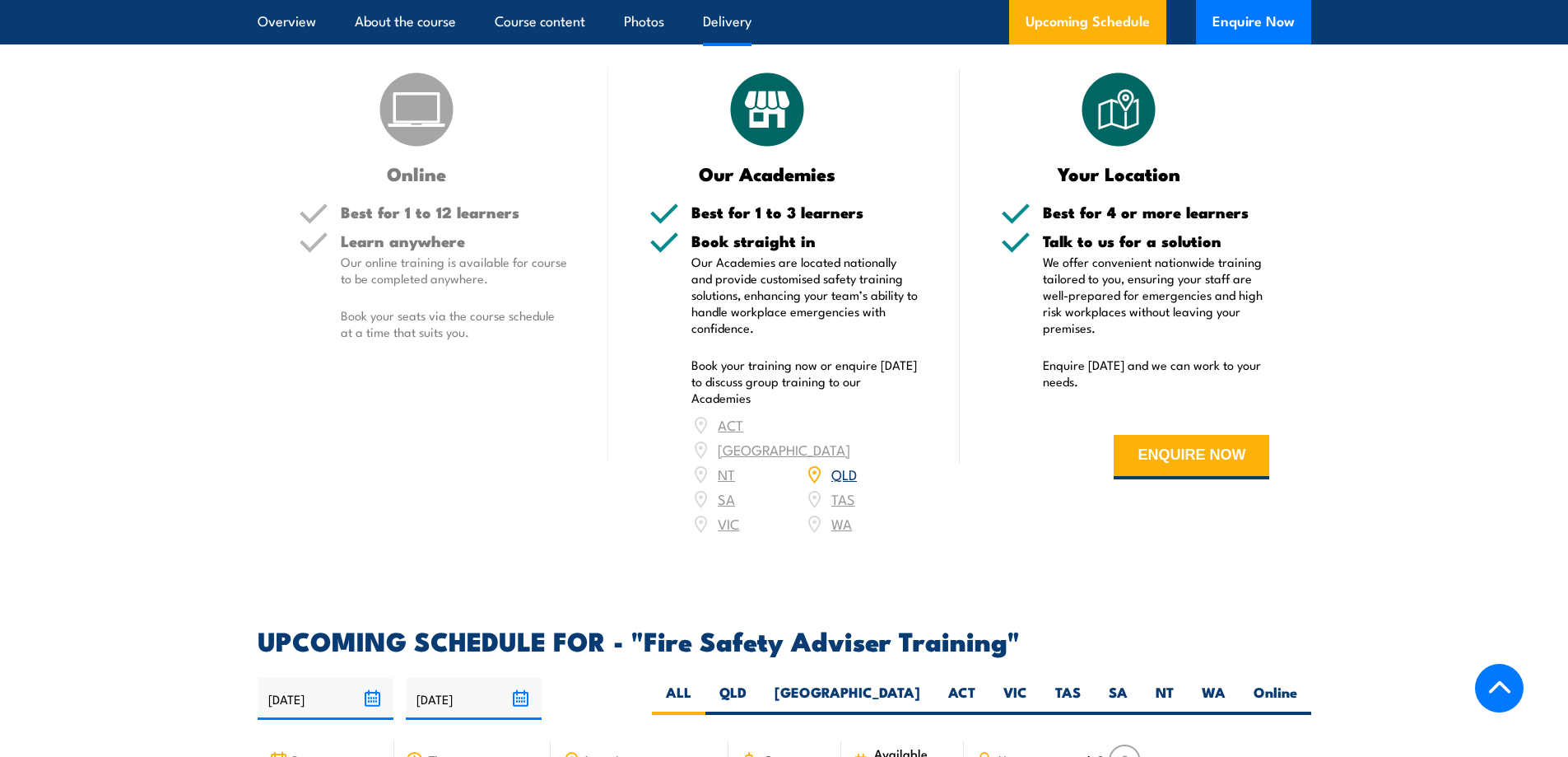
scroll to position [2141, 0]
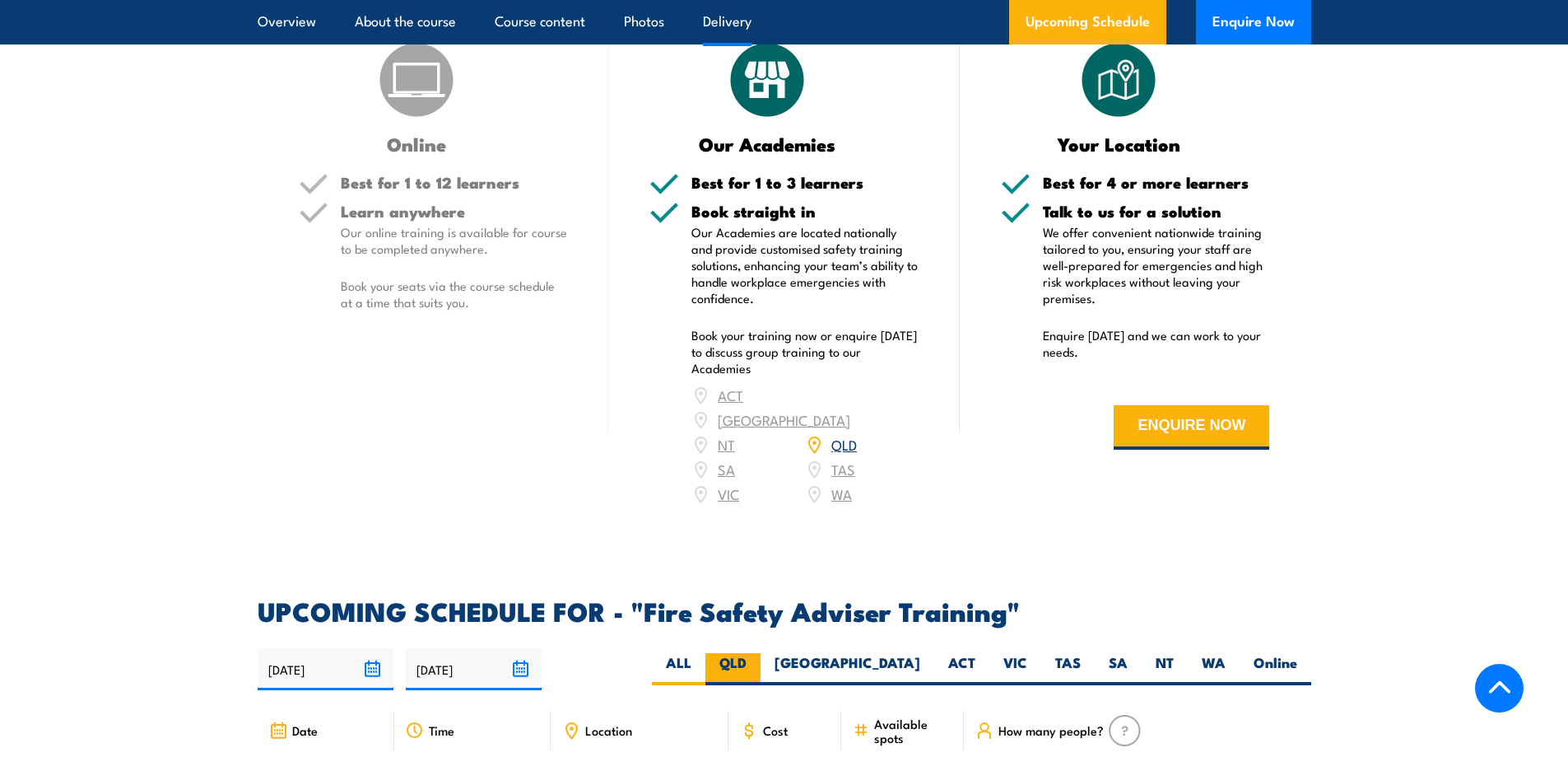
click at [760, 677] on label "QLD" at bounding box center [733, 669] width 55 height 32
click at [758, 664] on input "QLD" at bounding box center [752, 659] width 11 height 11
radio input "true"
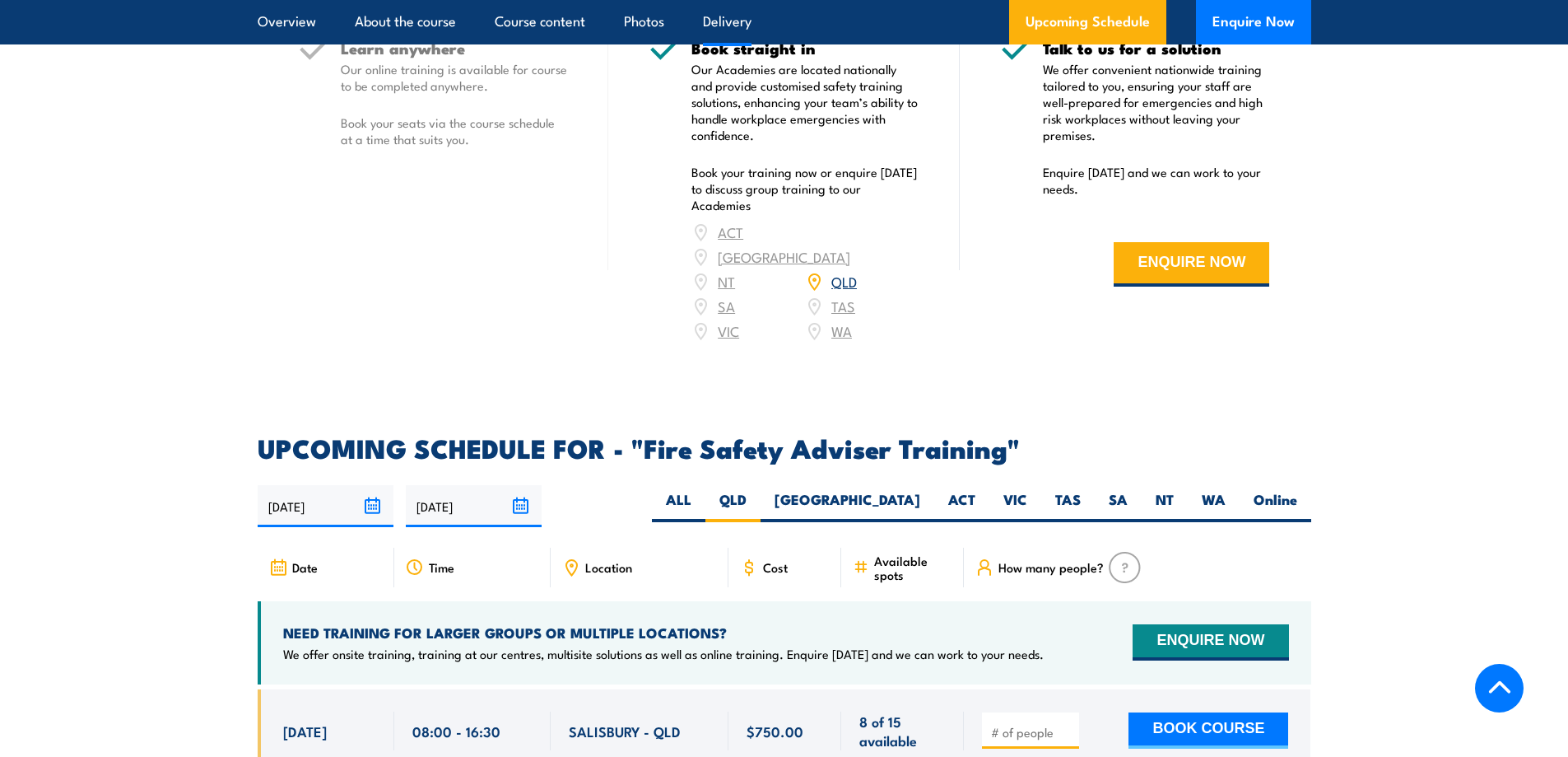
scroll to position [2306, 0]
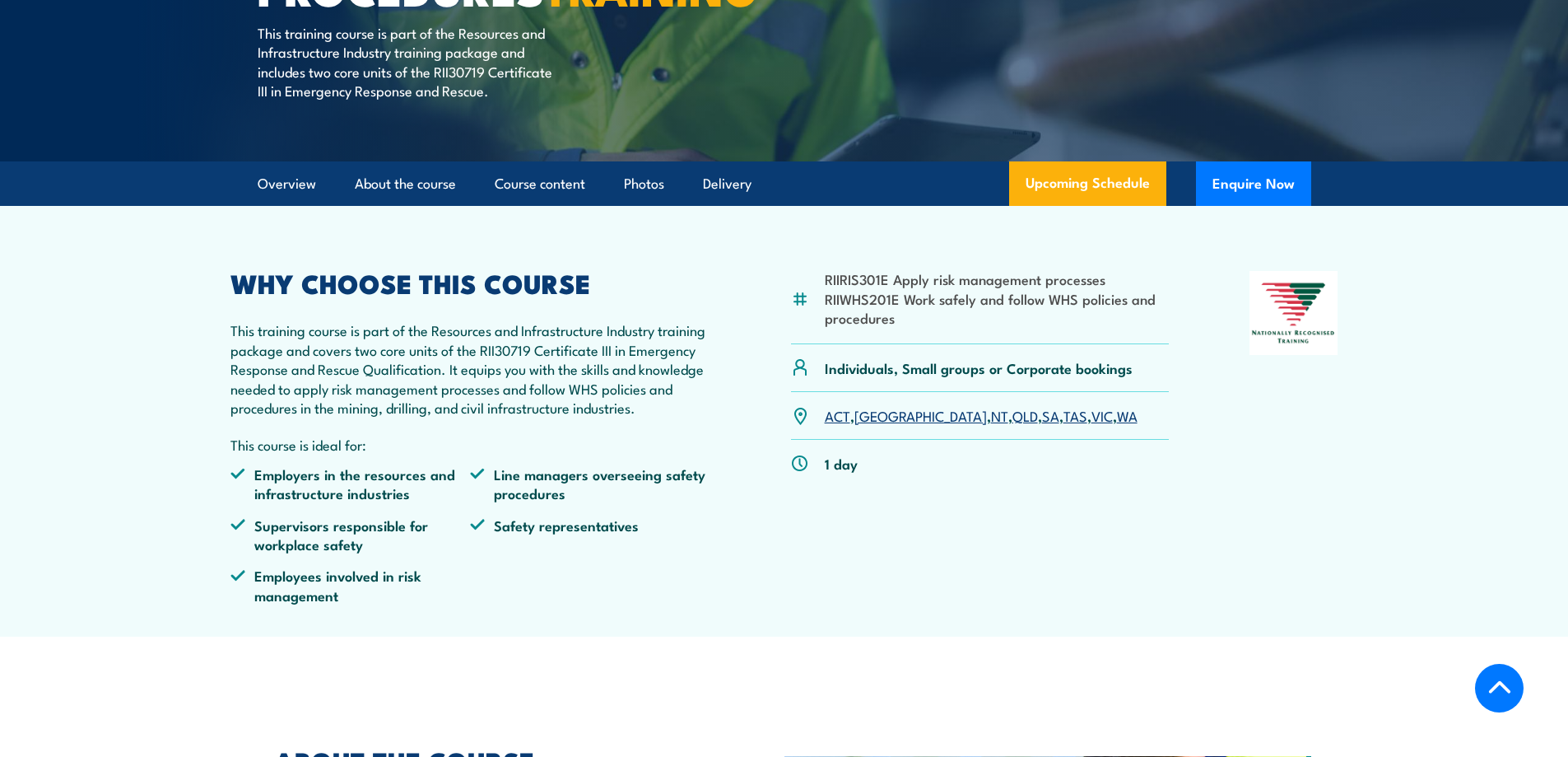
scroll to position [329, 0]
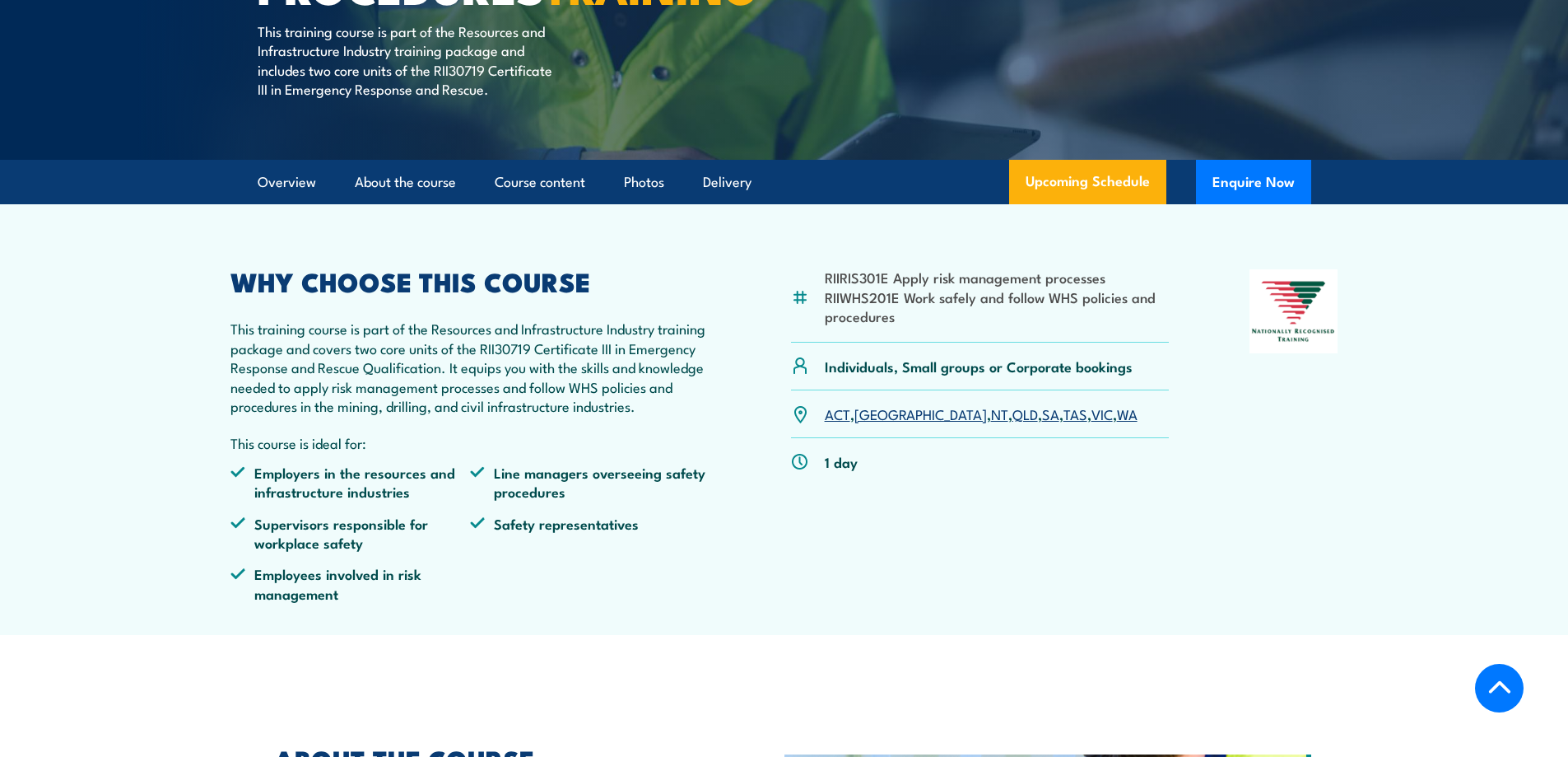
click at [1013, 423] on link "QLD" at bounding box center [1026, 413] width 26 height 19
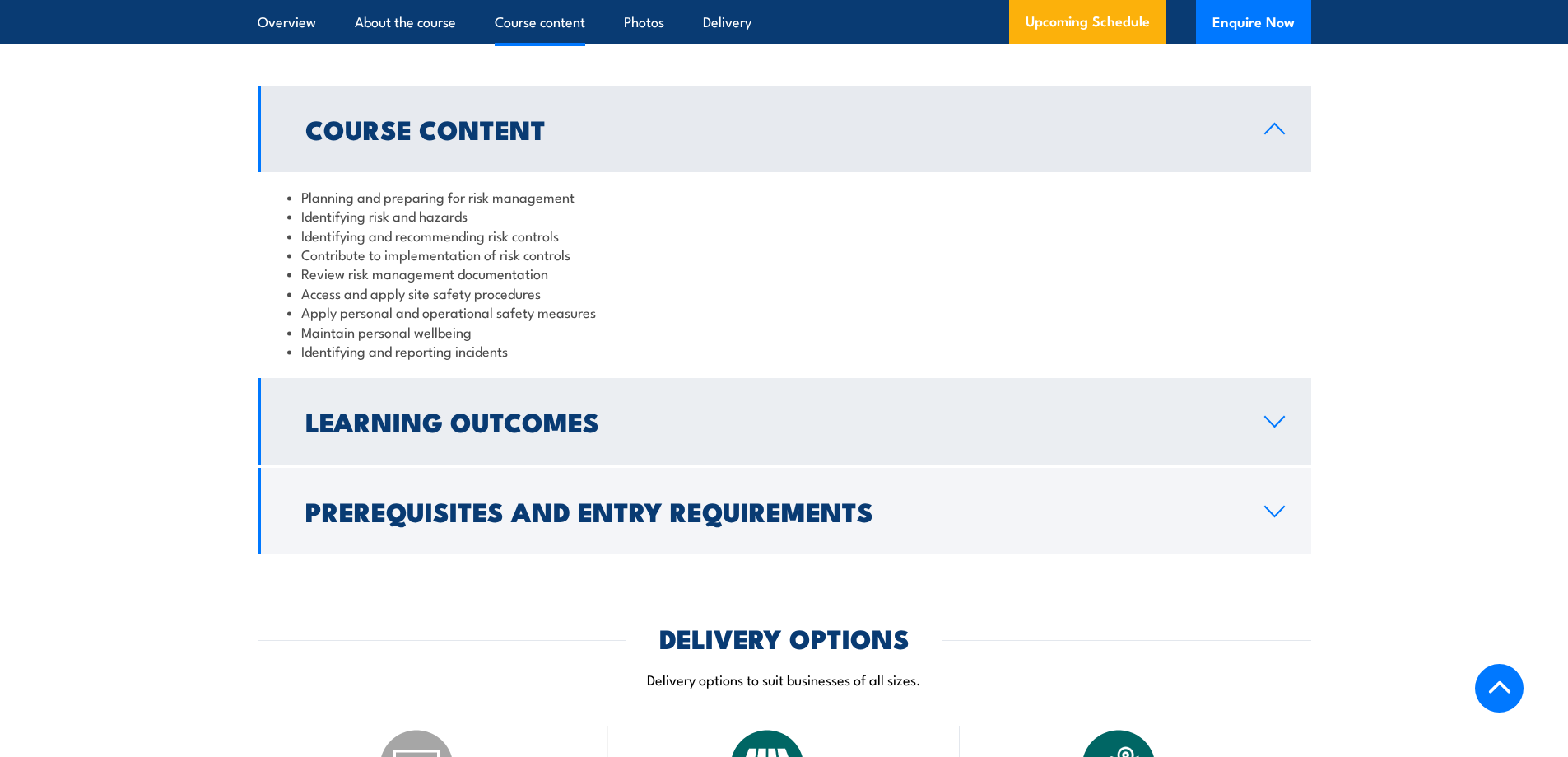
scroll to position [1410, 0]
click at [1273, 428] on icon at bounding box center [1275, 421] width 22 height 13
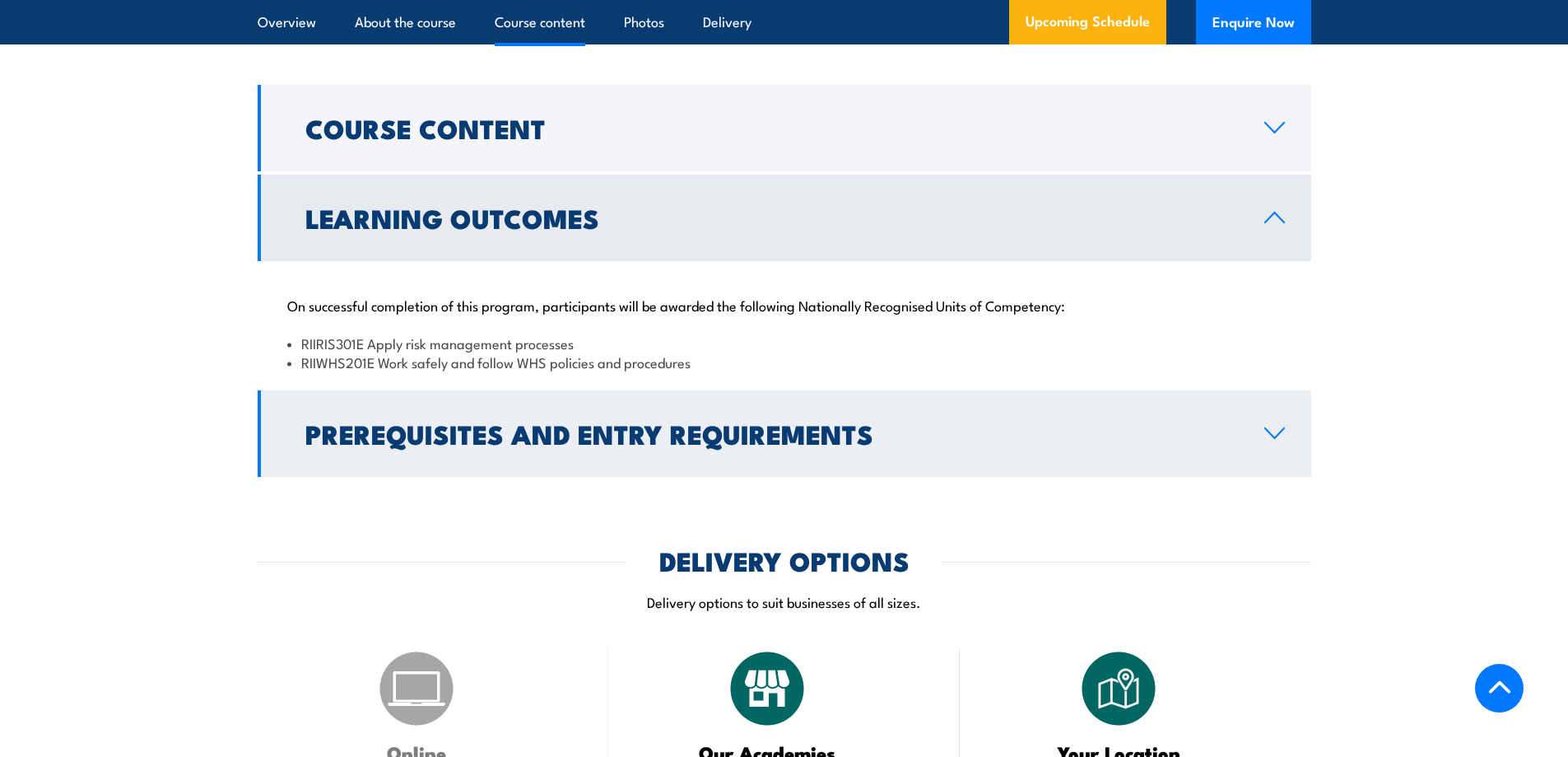
click at [1269, 440] on icon at bounding box center [1275, 433] width 22 height 13
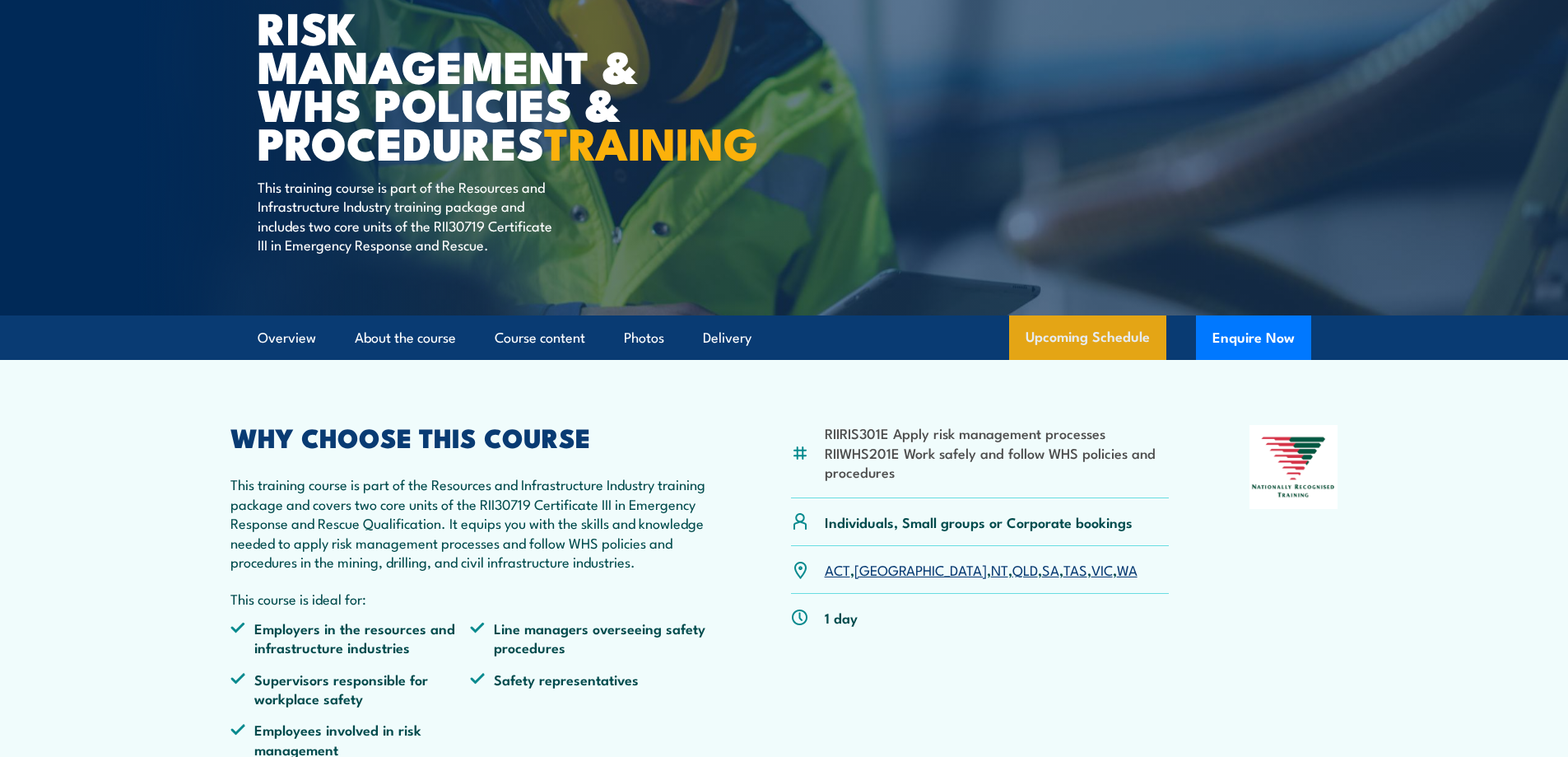
scroll to position [0, 0]
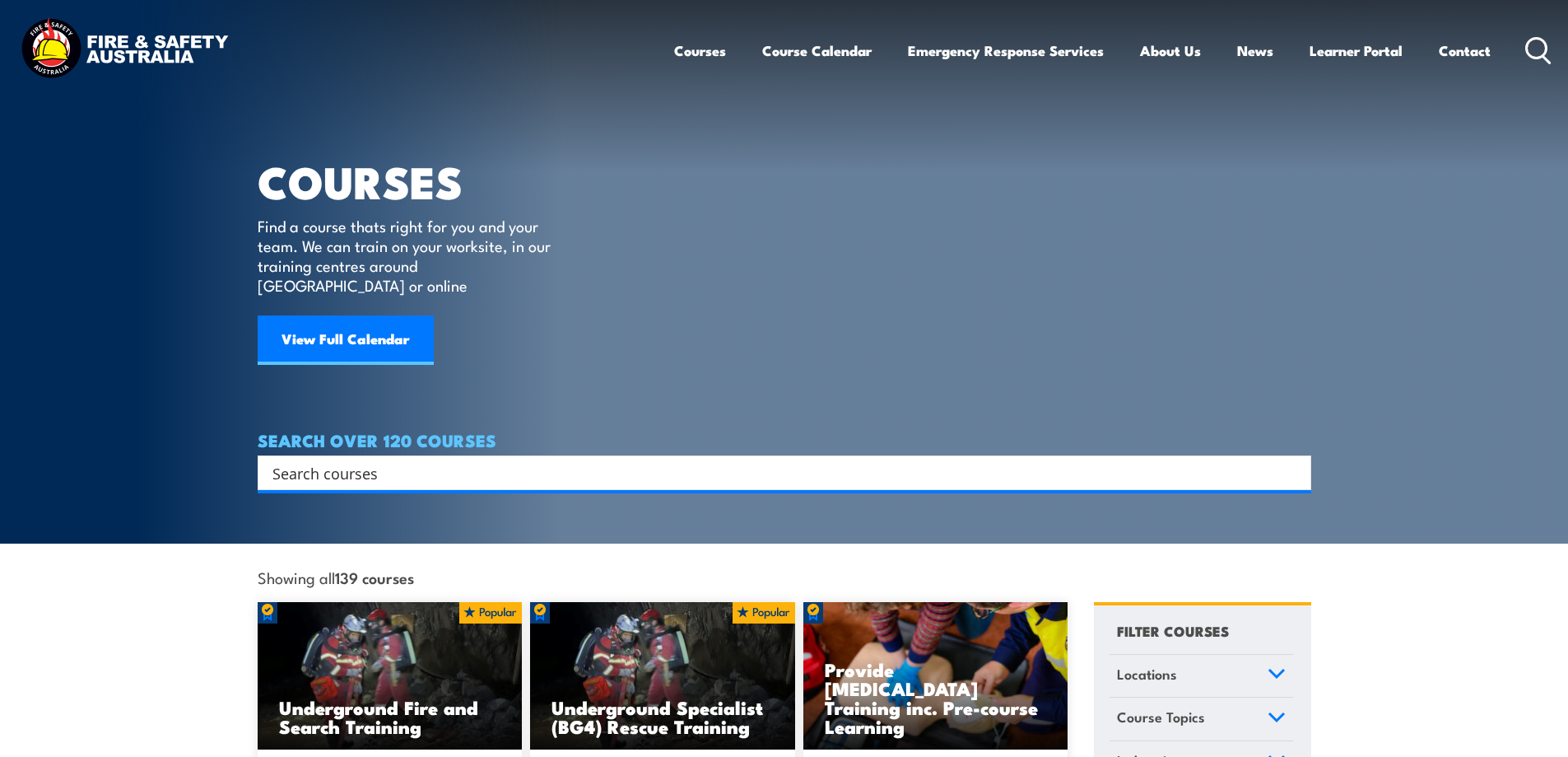
click at [289, 460] on input "Search input" at bounding box center [773, 472] width 1002 height 25
type input "h"
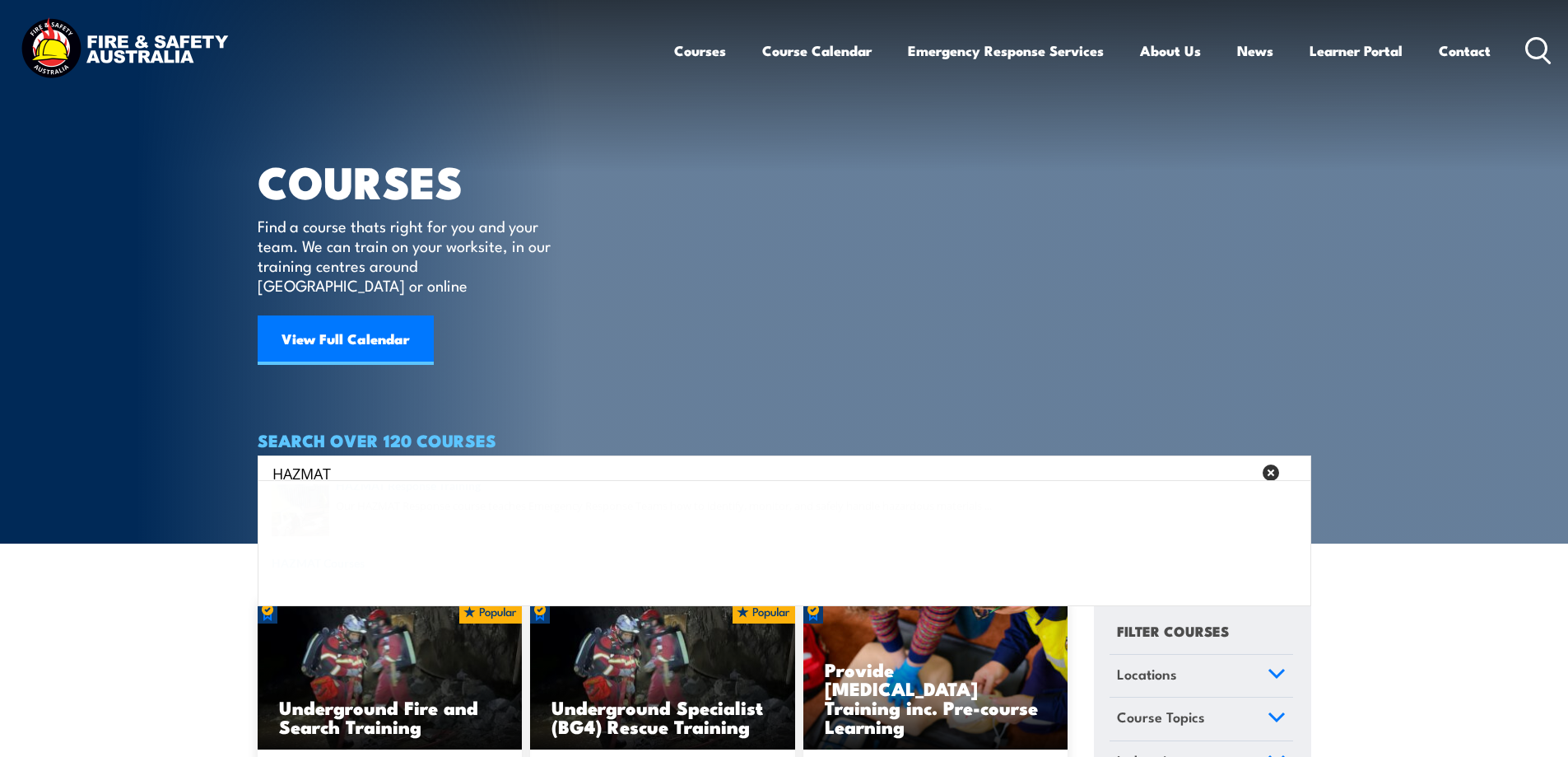
type input "HAZMAT"
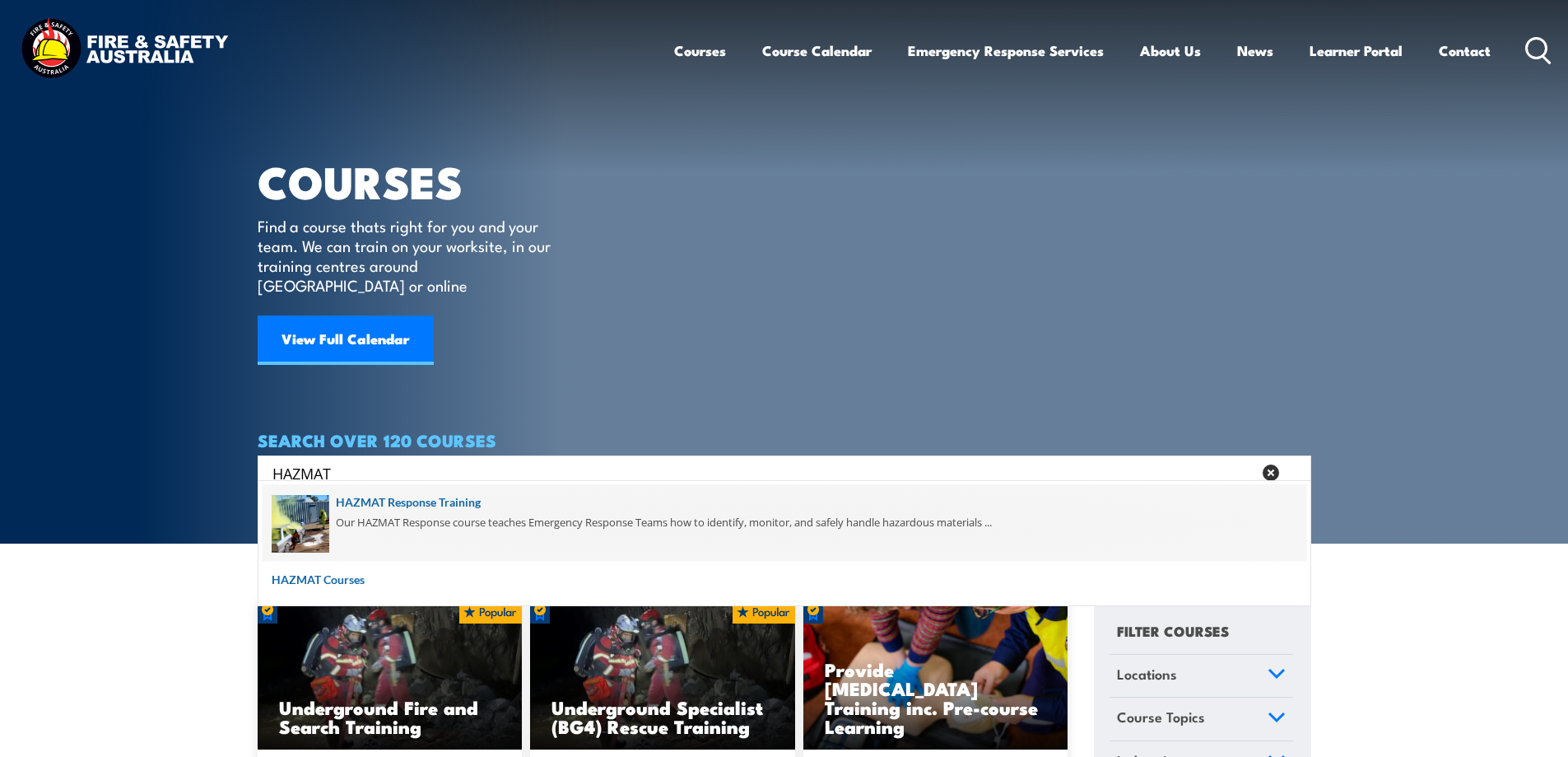
click at [302, 503] on span at bounding box center [784, 522] width 1044 height 77
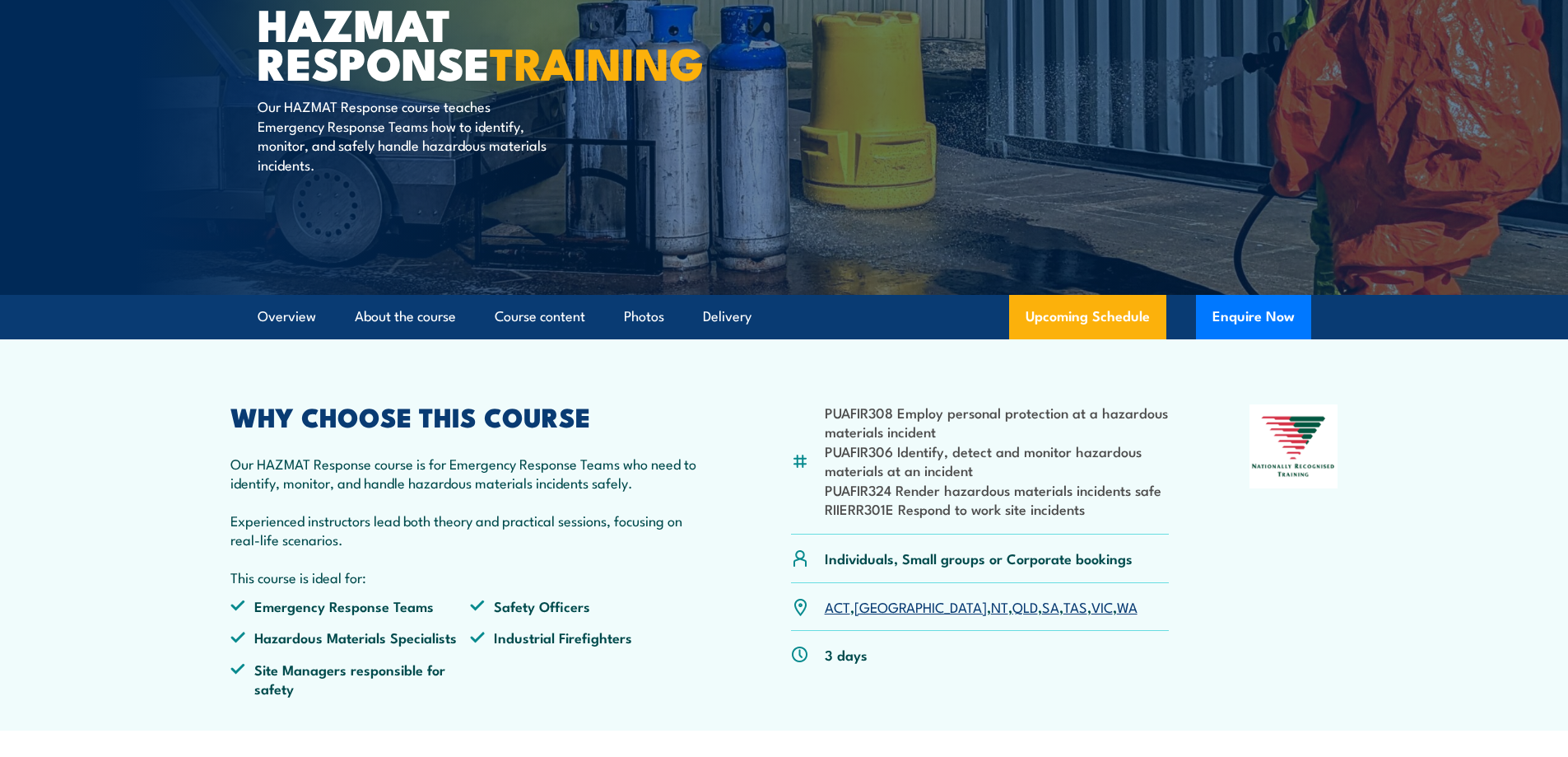
scroll to position [247, 0]
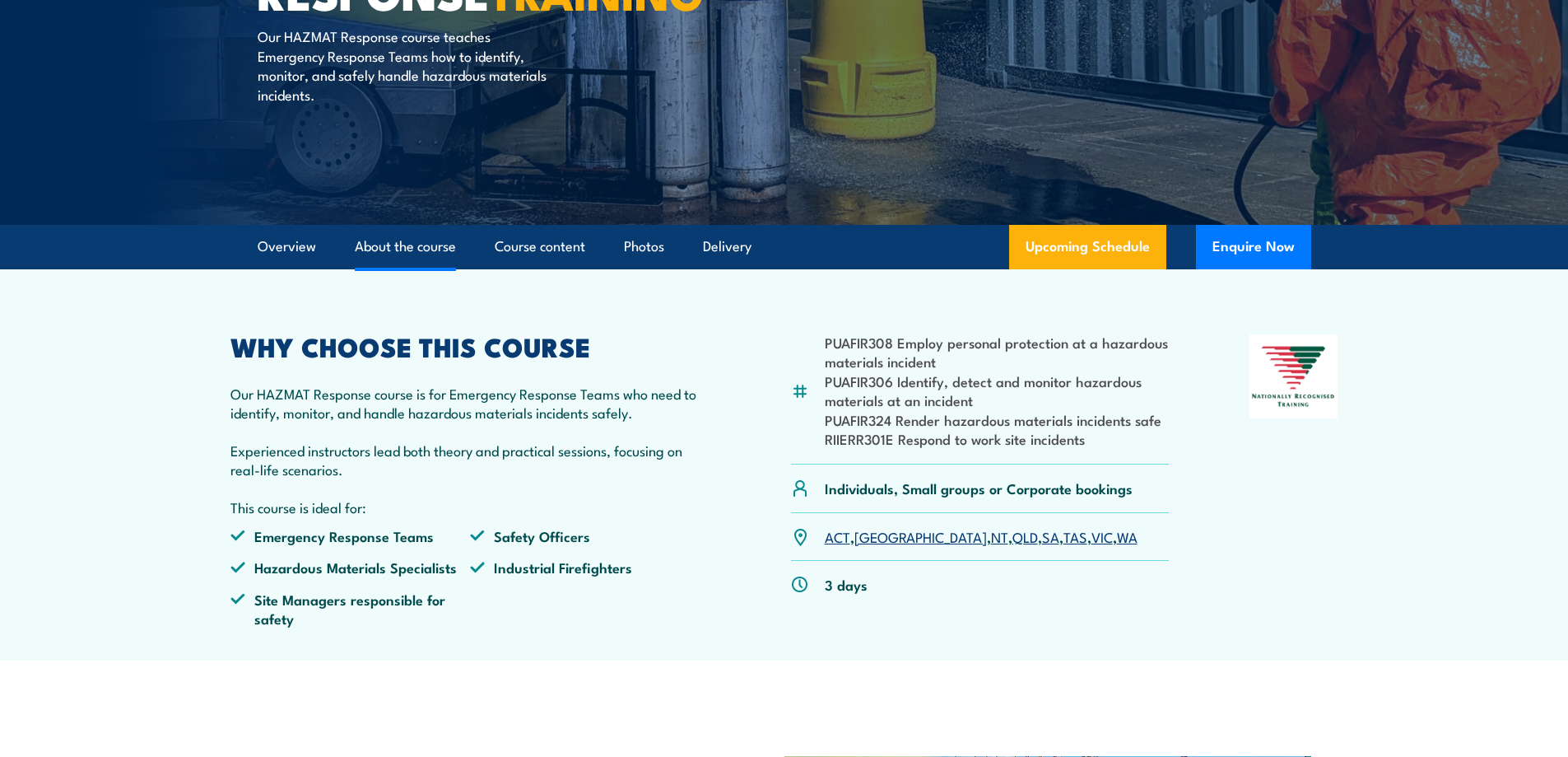
click at [392, 245] on link "About the course" at bounding box center [405, 246] width 101 height 44
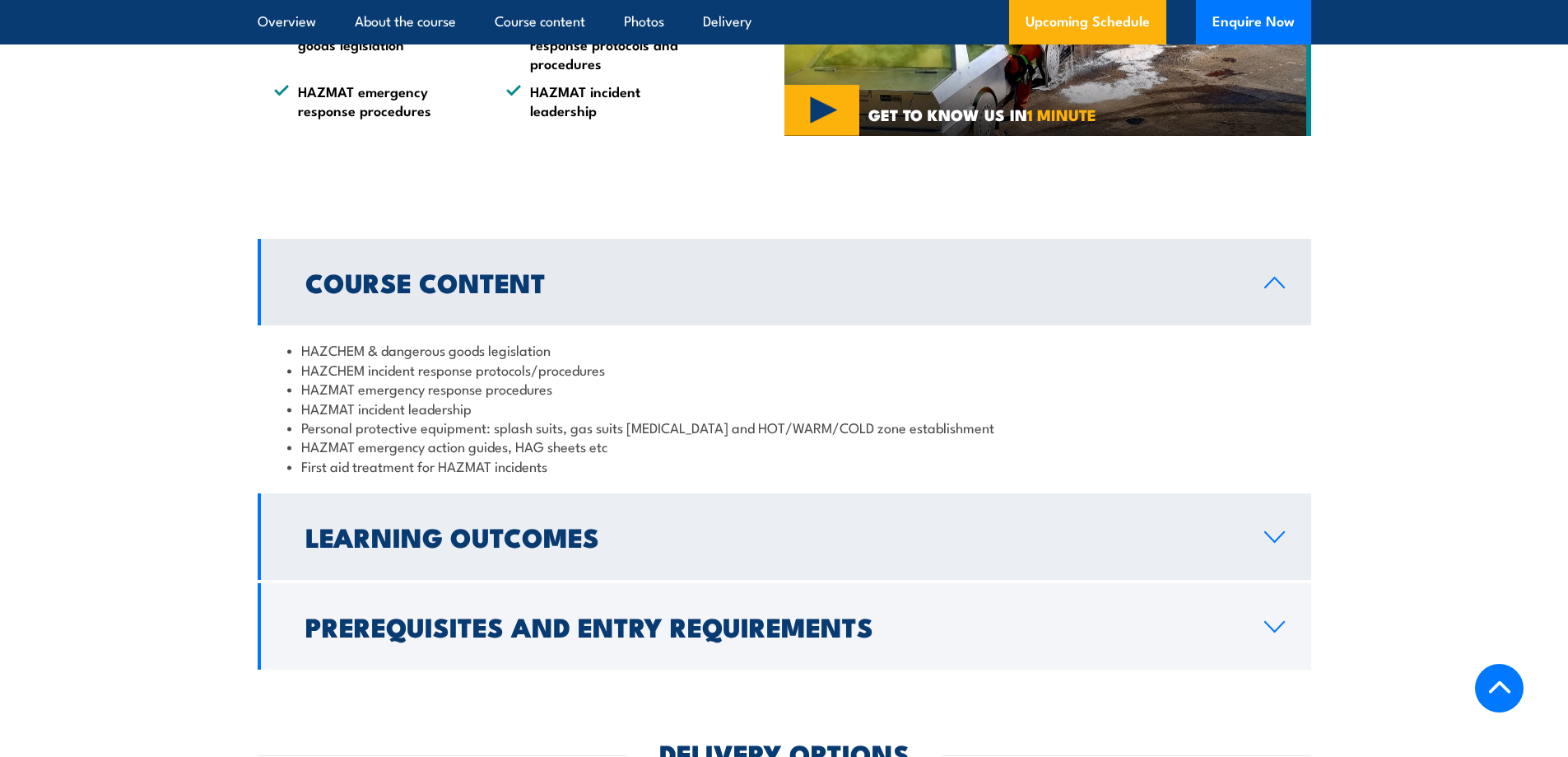
scroll to position [1153, 0]
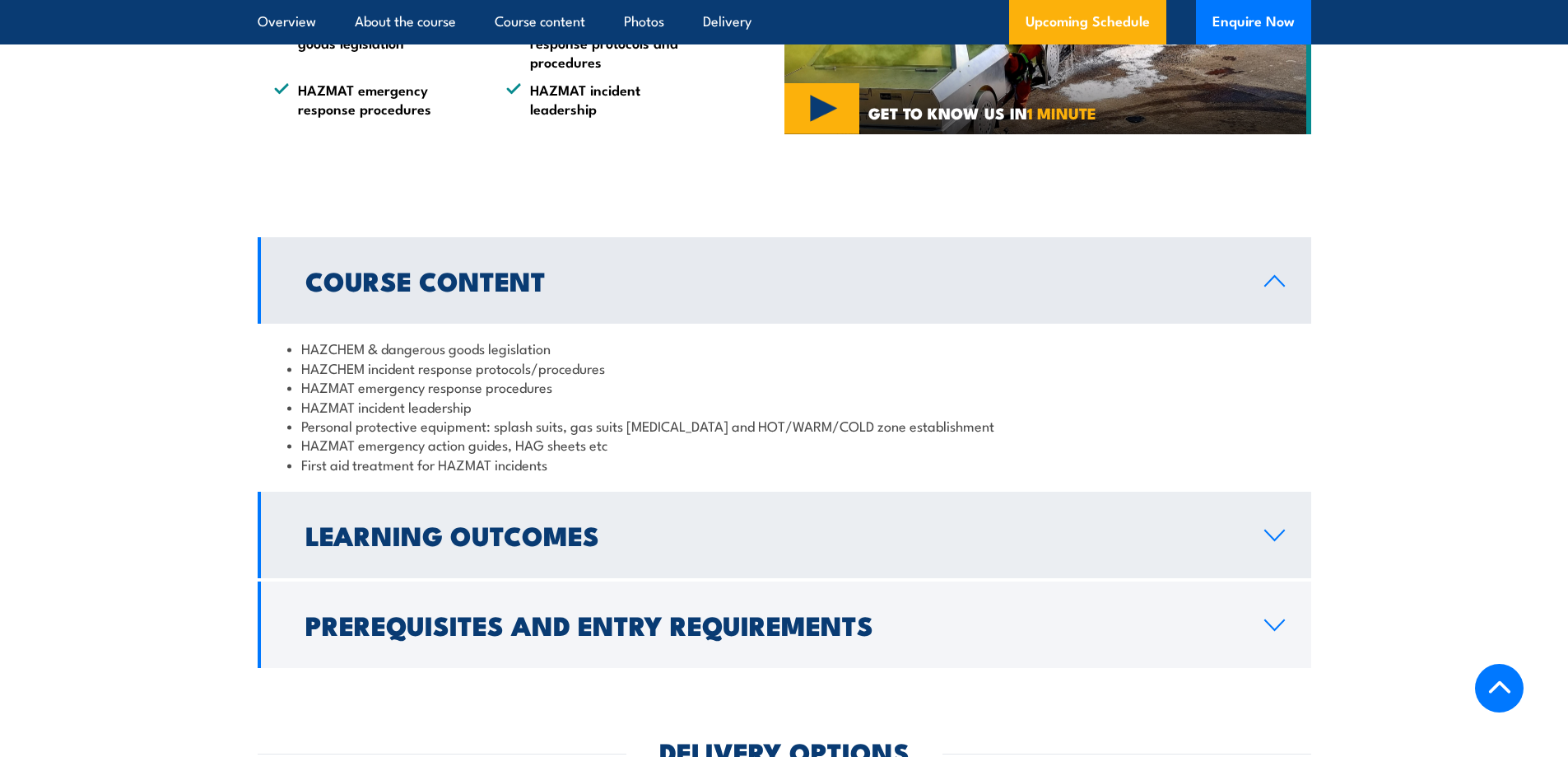
click at [1278, 531] on icon at bounding box center [1275, 535] width 22 height 13
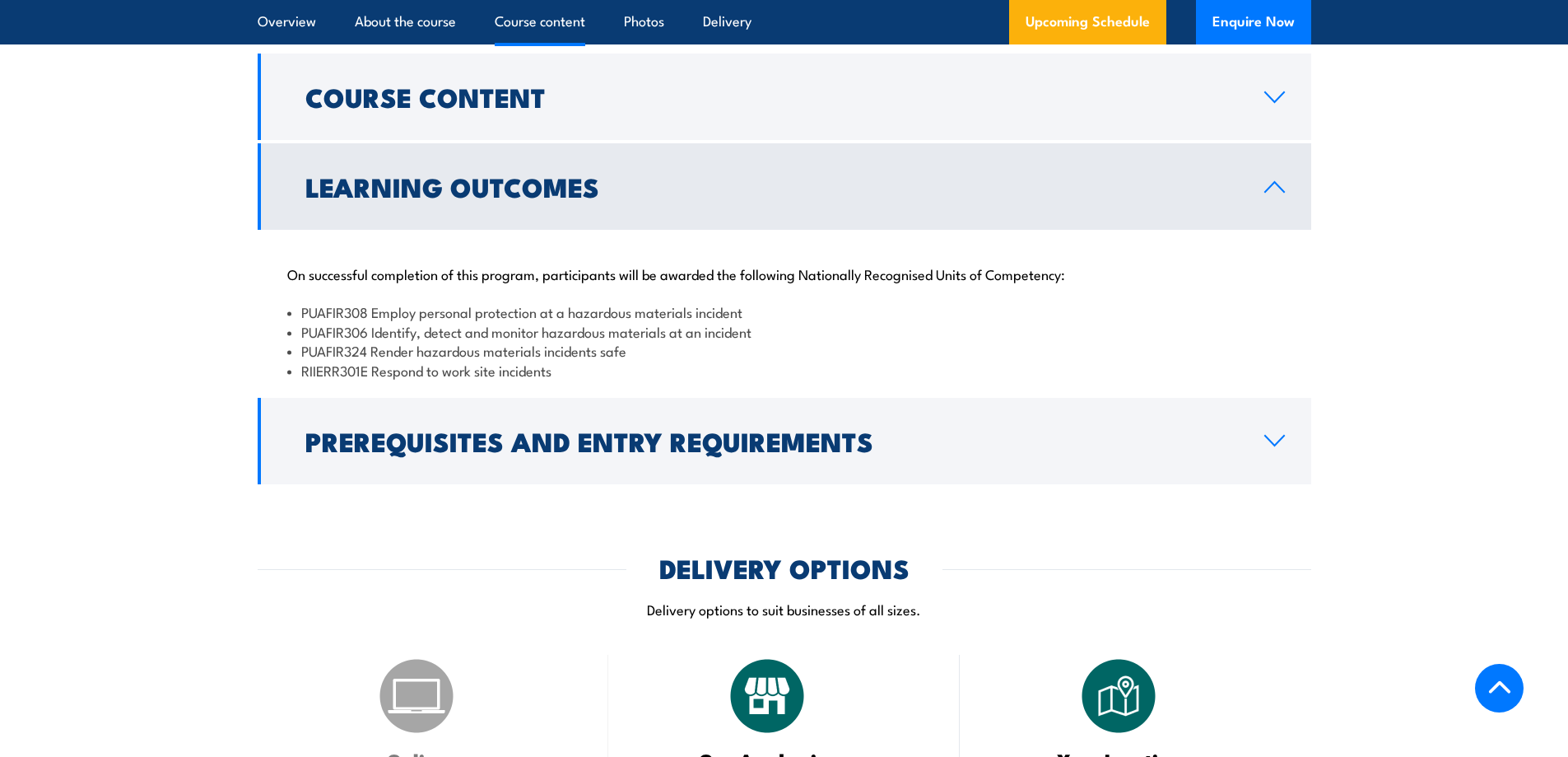
scroll to position [1400, 0]
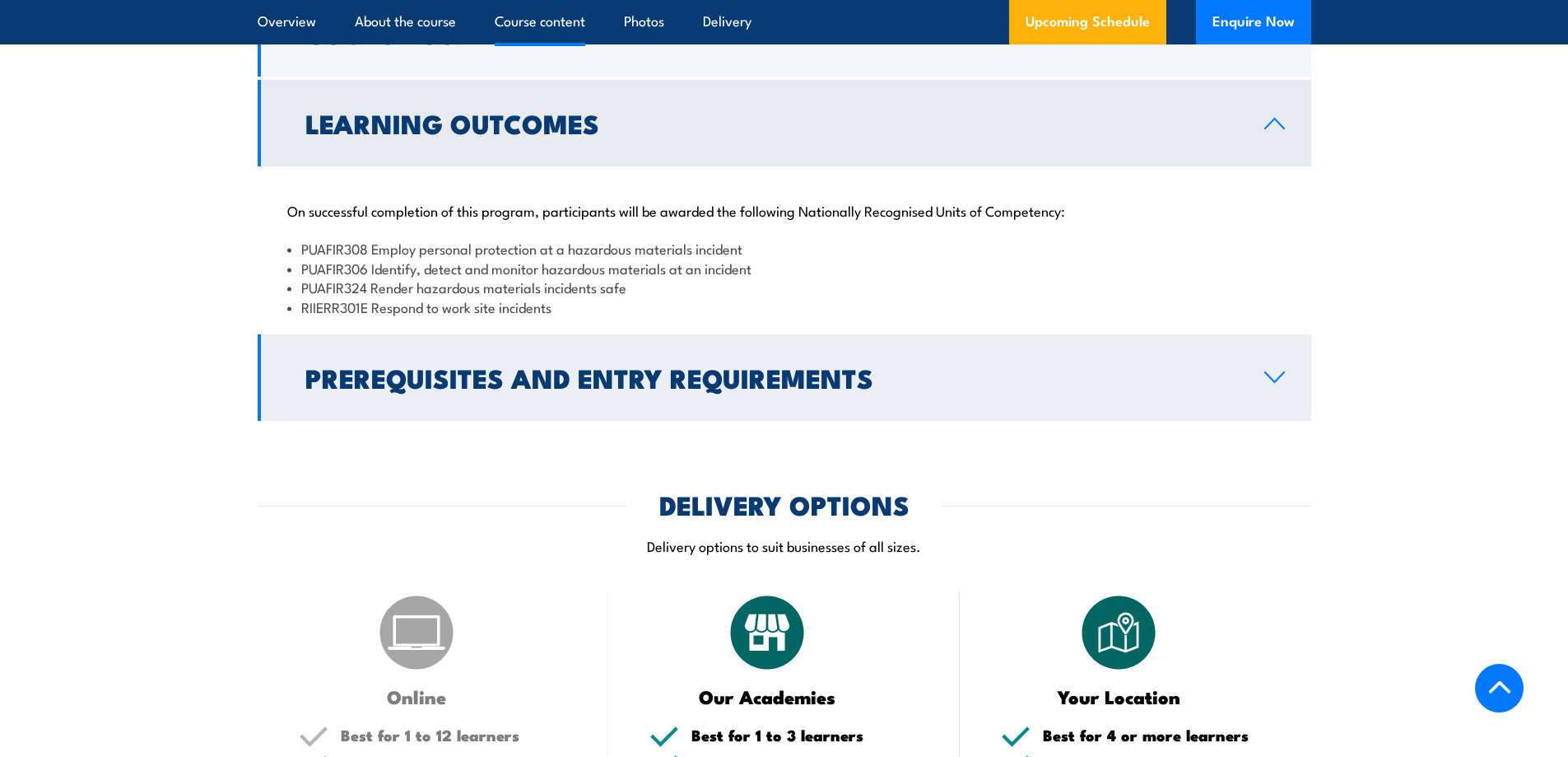
click at [1277, 378] on icon at bounding box center [1275, 378] width 22 height 13
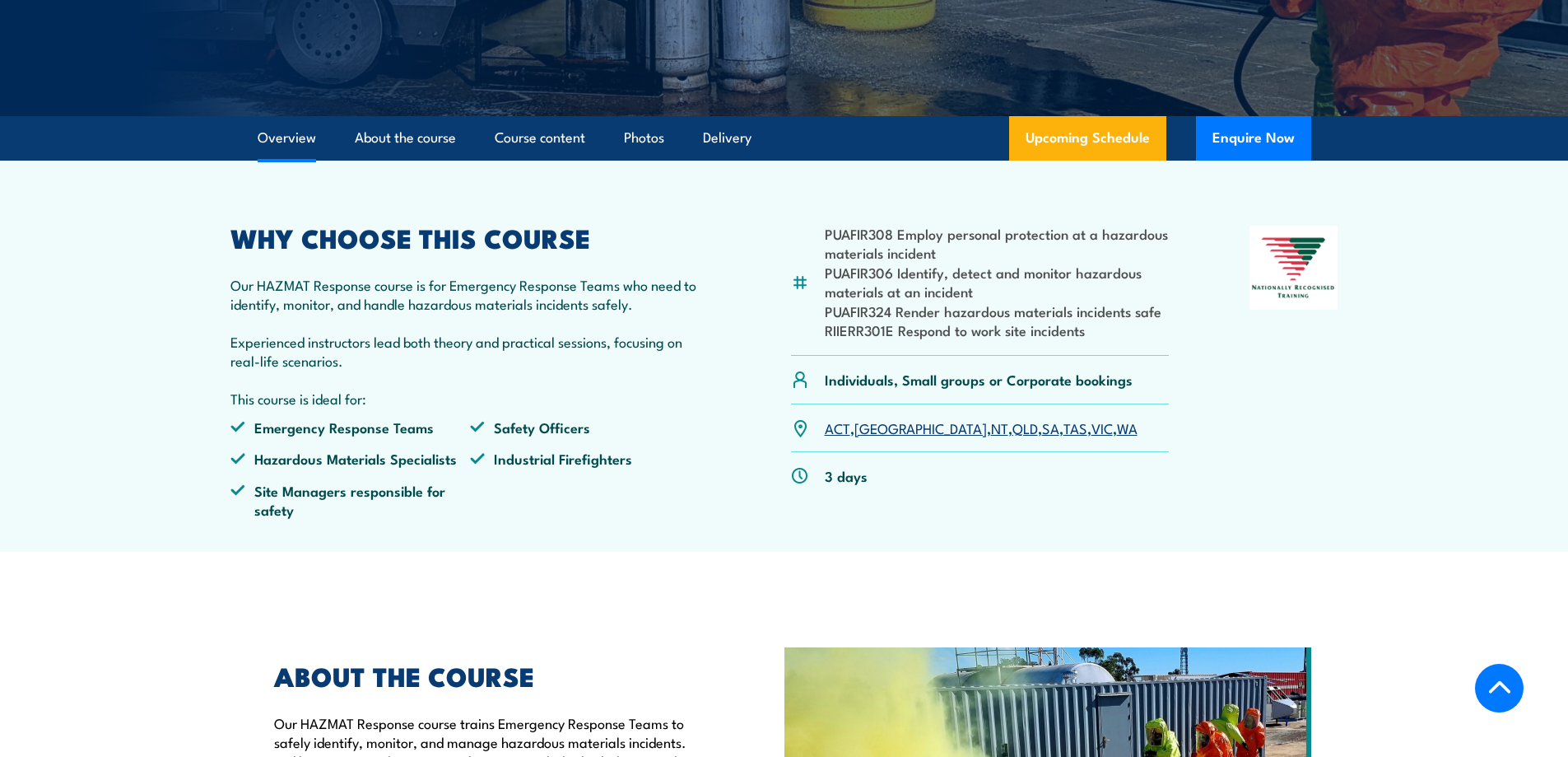
scroll to position [165, 0]
